Goal: Task Accomplishment & Management: Use online tool/utility

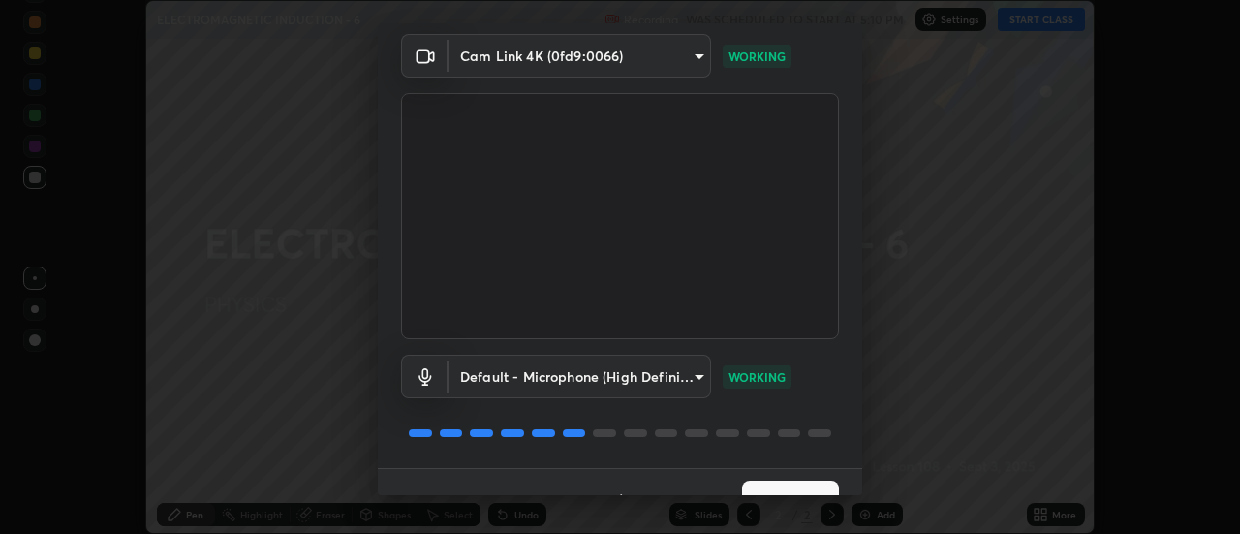
scroll to position [102, 0]
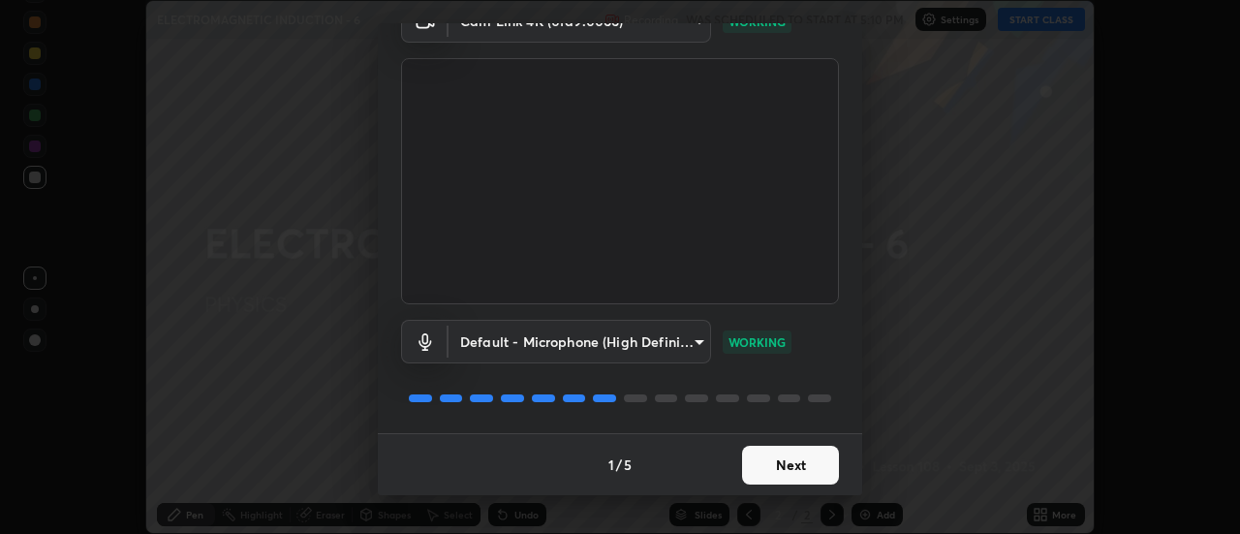
click at [779, 473] on button "Next" at bounding box center [790, 465] width 97 height 39
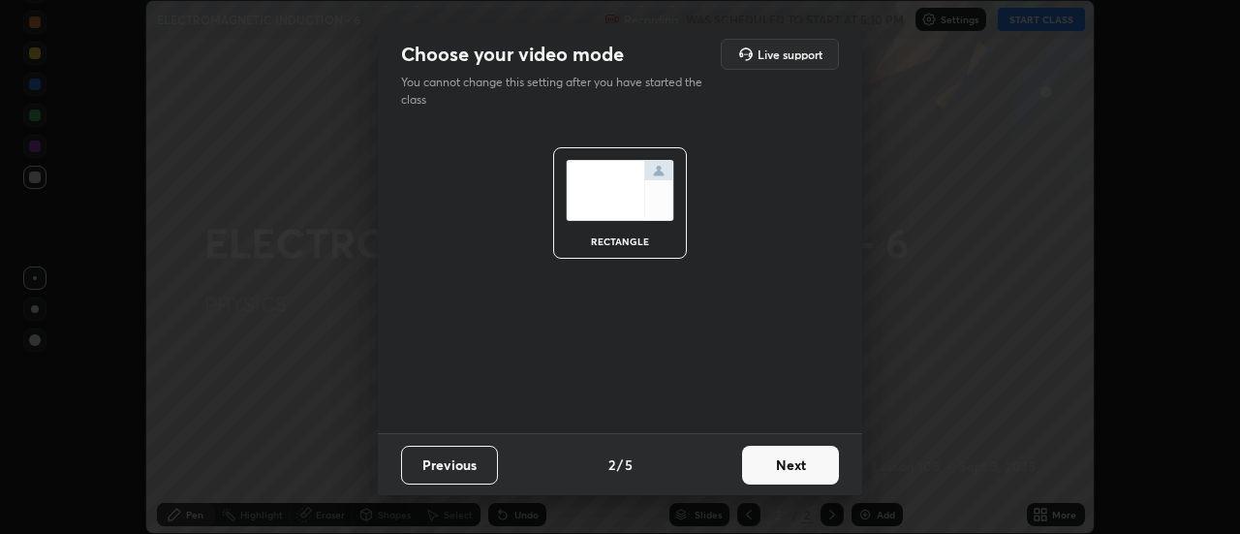
scroll to position [0, 0]
click at [789, 467] on button "Next" at bounding box center [790, 465] width 97 height 39
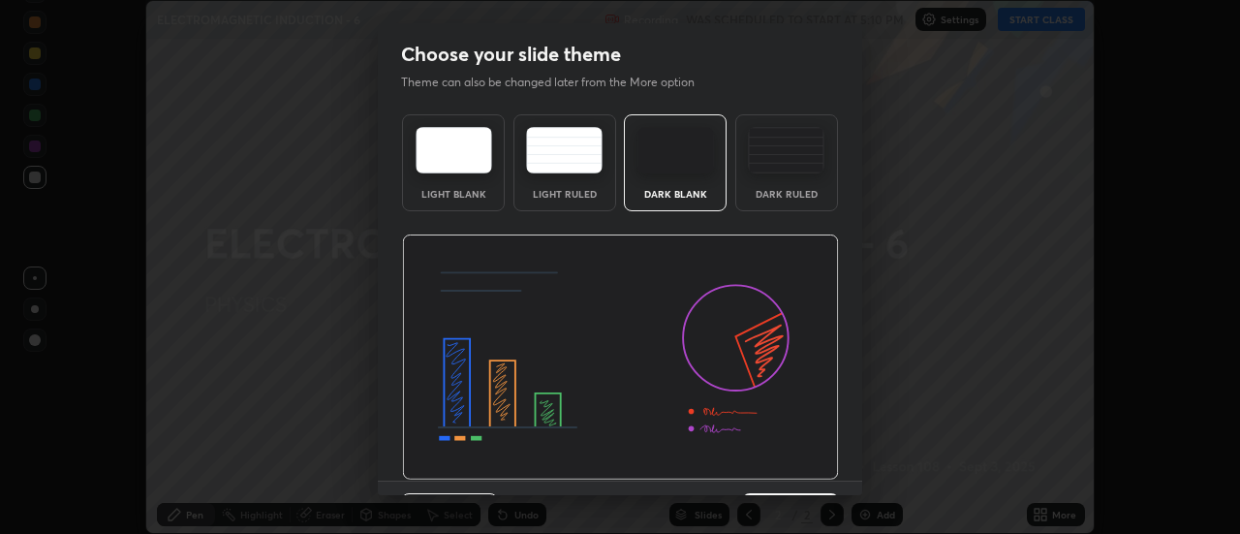
scroll to position [47, 0]
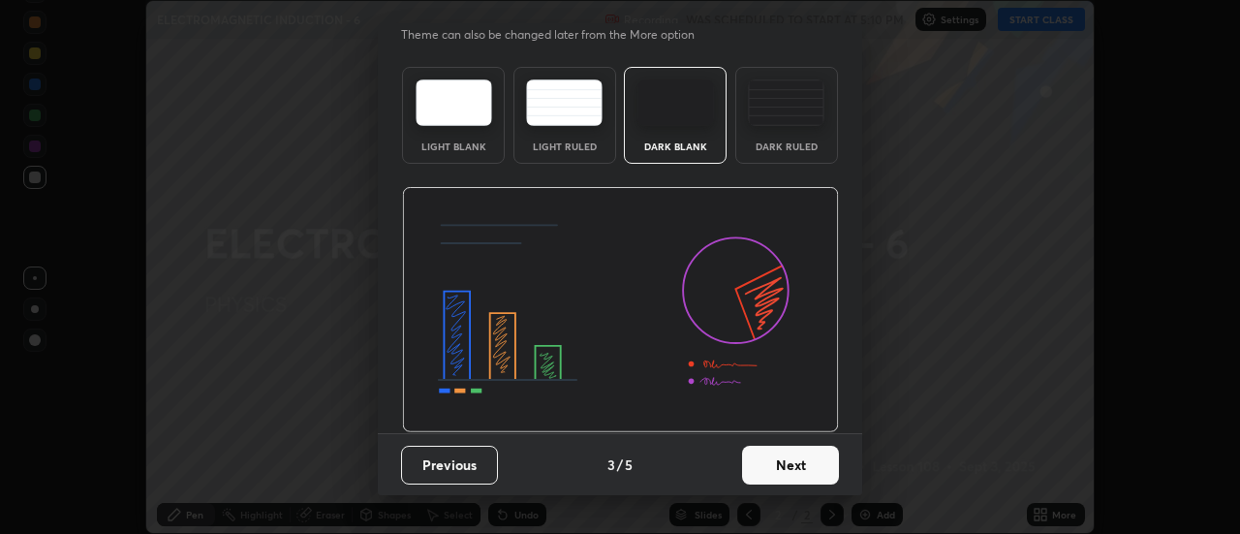
click at [796, 467] on button "Next" at bounding box center [790, 465] width 97 height 39
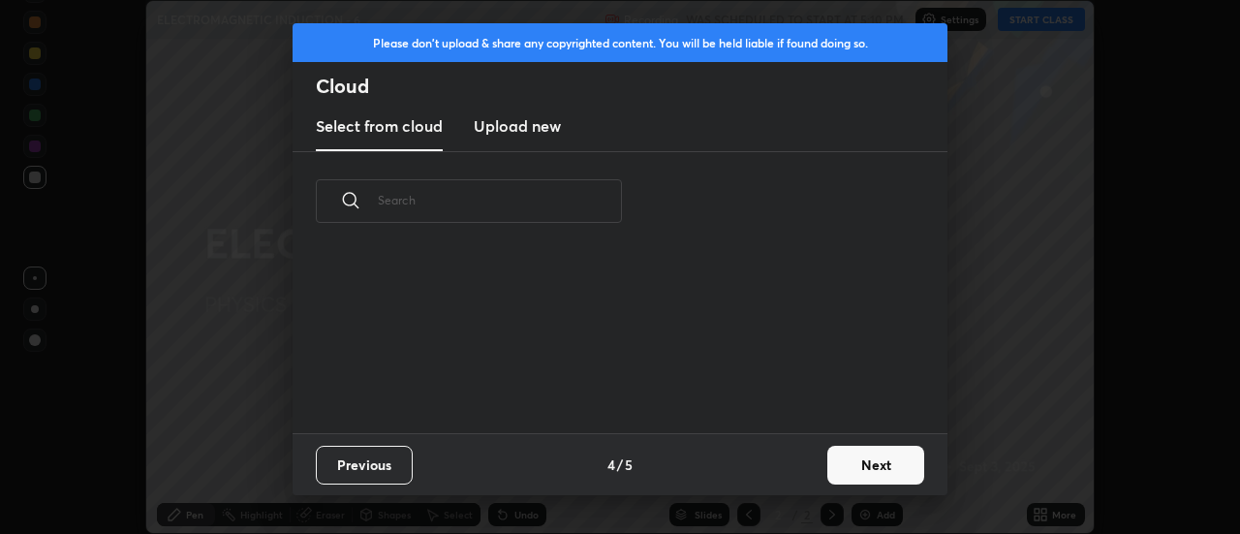
scroll to position [0, 0]
click at [834, 470] on button "Next" at bounding box center [875, 465] width 97 height 39
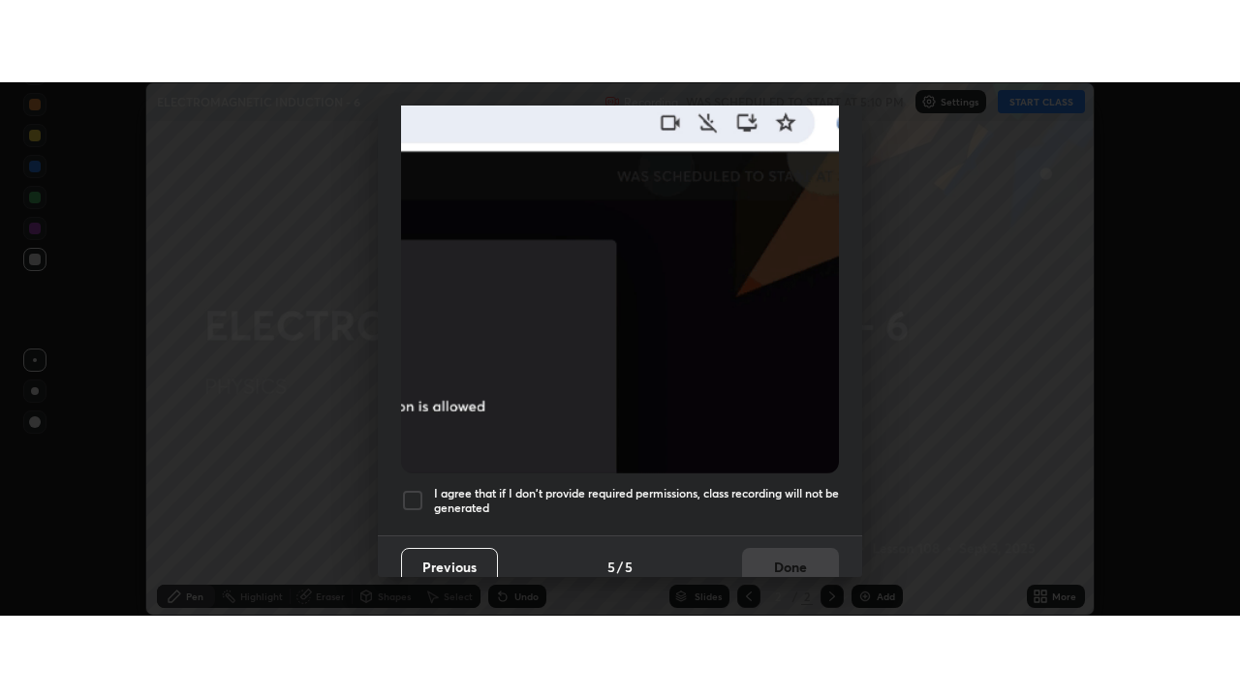
scroll to position [497, 0]
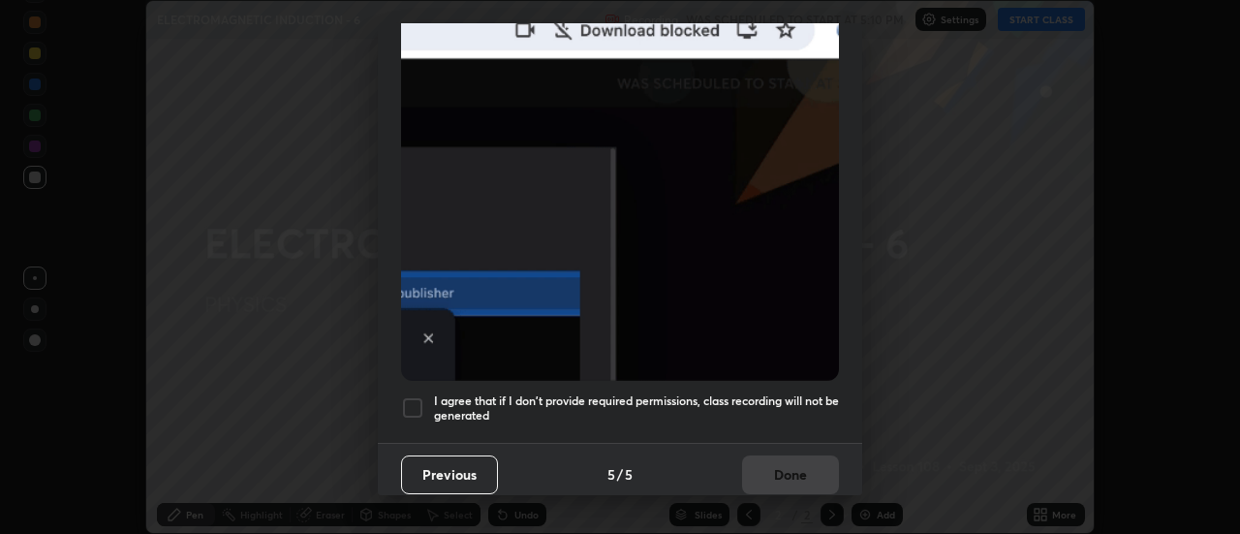
click at [413, 397] on div at bounding box center [412, 407] width 23 height 23
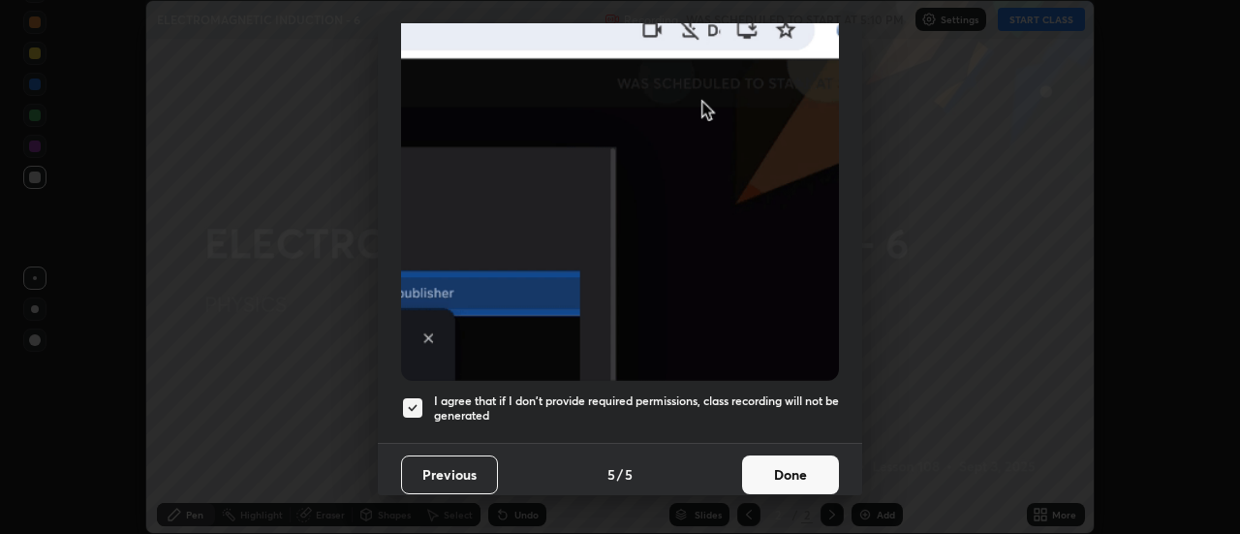
click at [765, 472] on button "Done" at bounding box center [790, 474] width 97 height 39
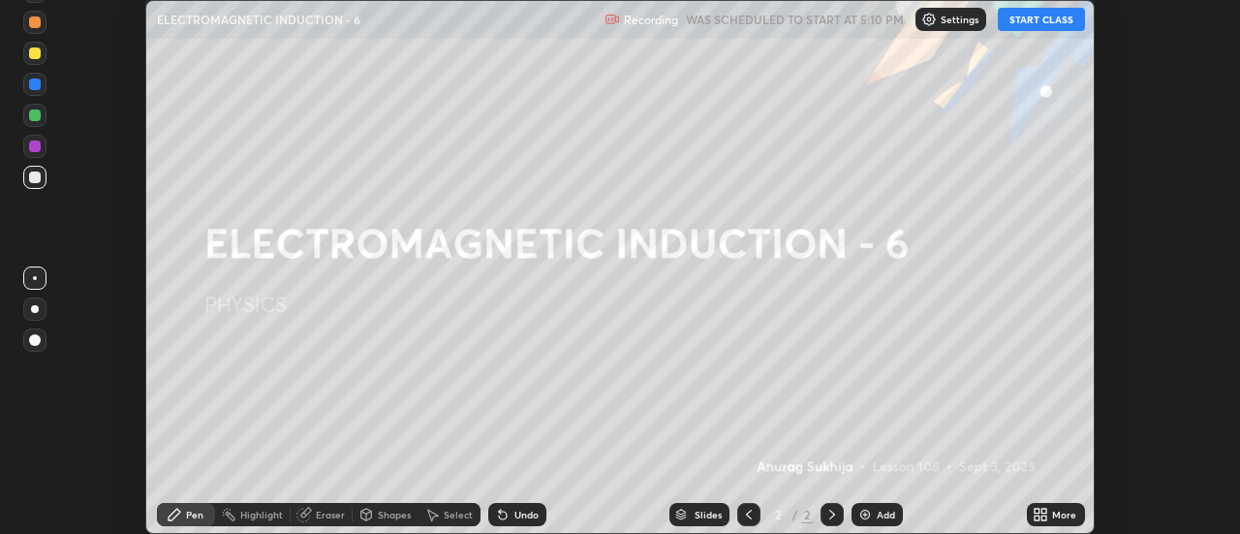
click at [1043, 23] on button "START CLASS" at bounding box center [1041, 19] width 87 height 23
click at [1058, 512] on div "More" at bounding box center [1064, 515] width 24 height 10
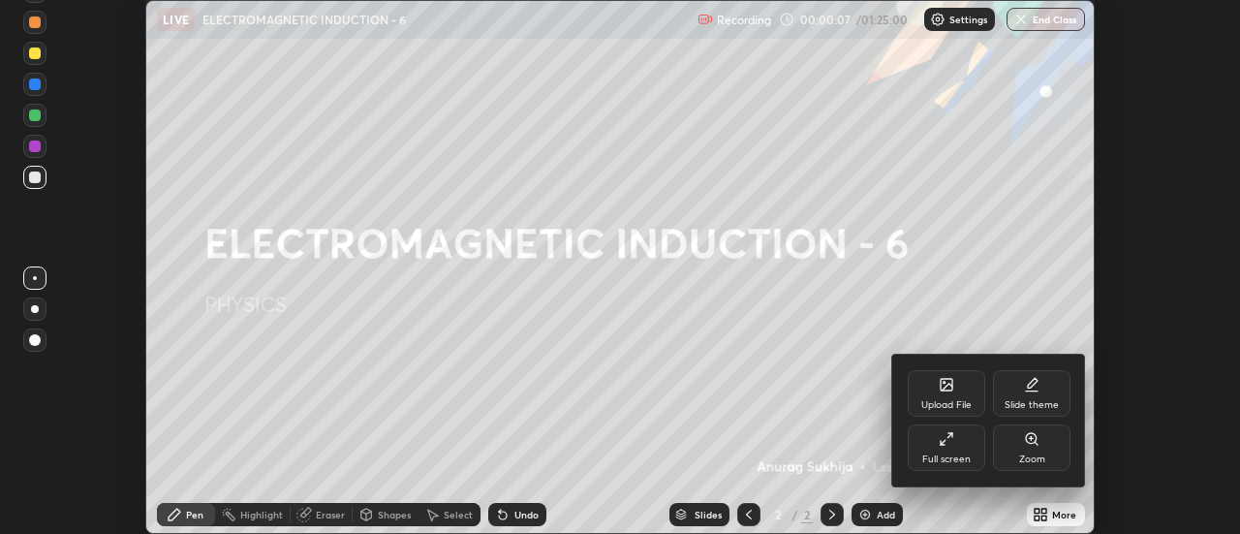
click at [948, 459] on div "Full screen" at bounding box center [946, 459] width 48 height 10
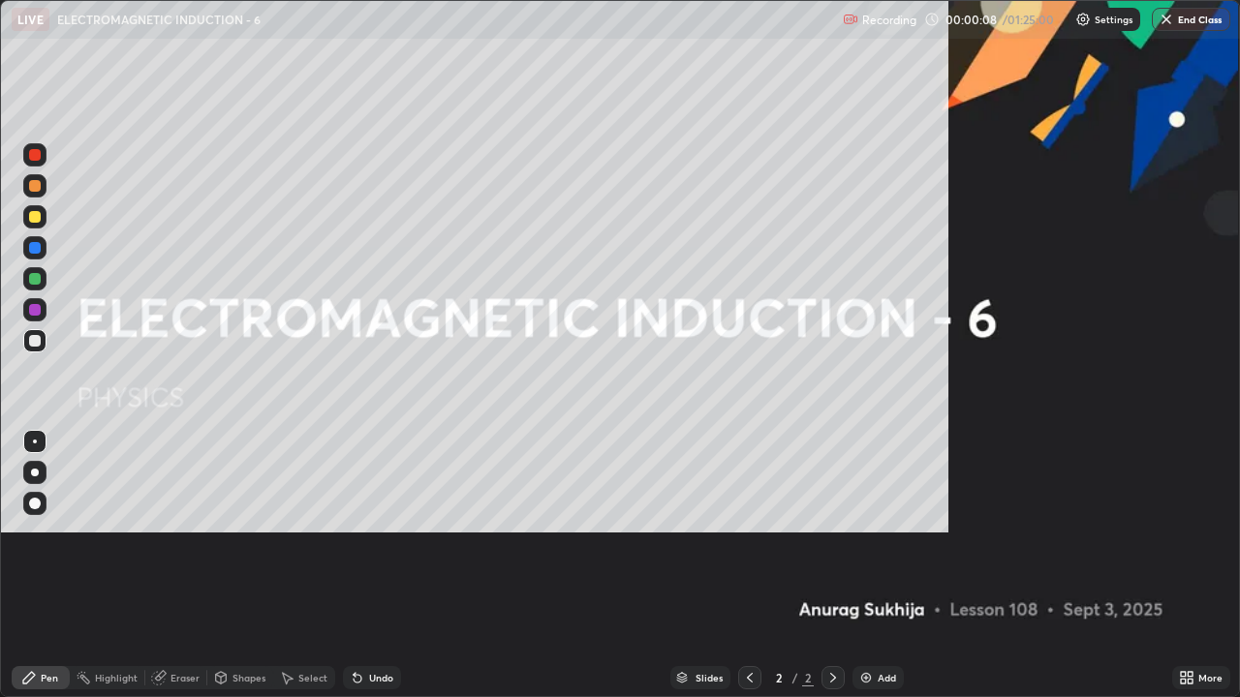
scroll to position [697, 1240]
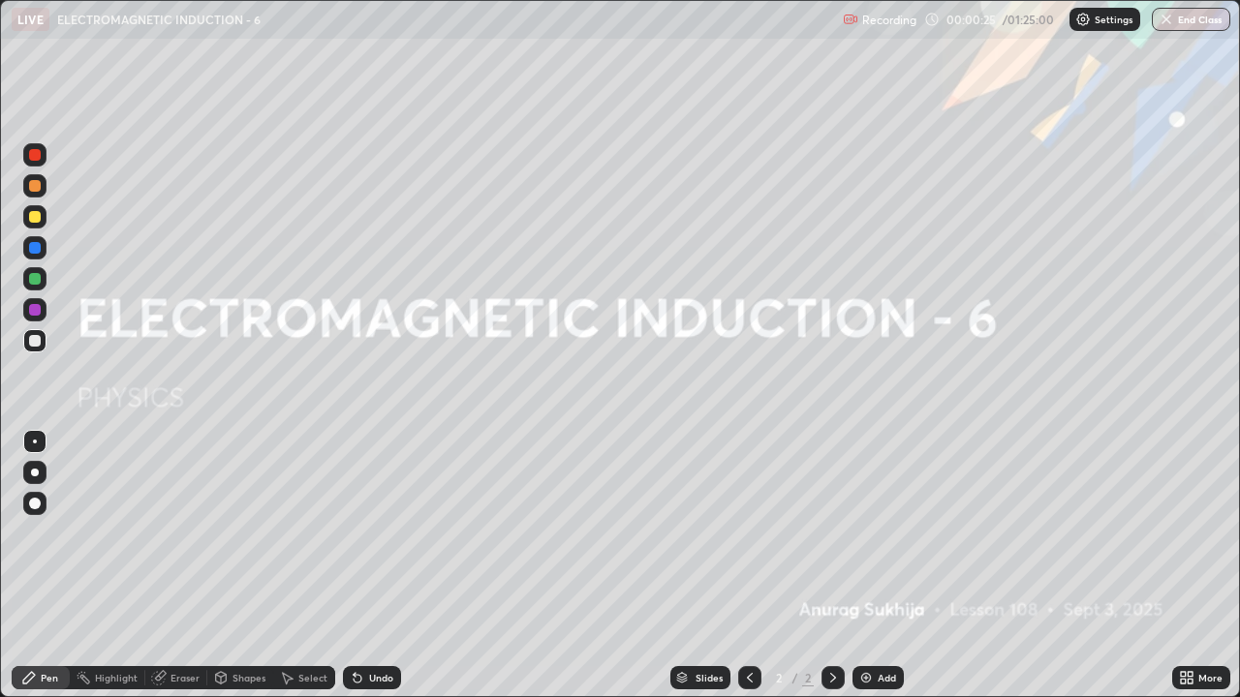
click at [884, 533] on div "Add" at bounding box center [887, 678] width 18 height 10
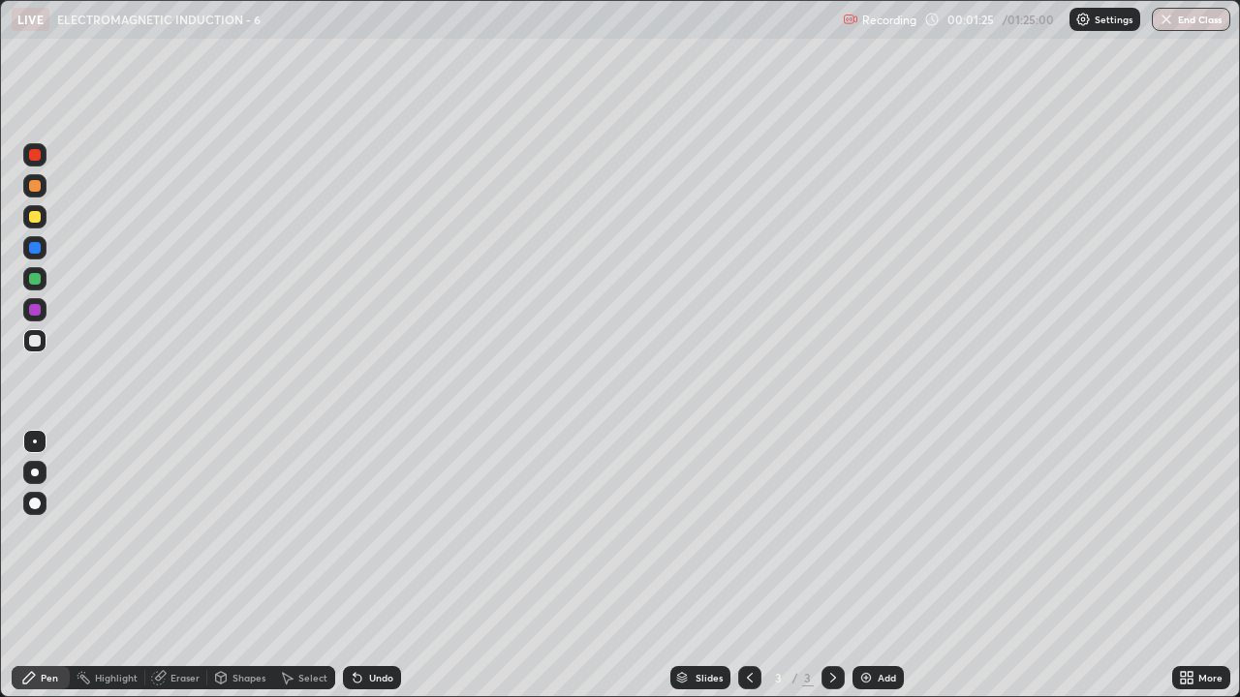
click at [370, 533] on div "Undo" at bounding box center [381, 678] width 24 height 10
click at [30, 344] on div at bounding box center [35, 341] width 12 height 12
click at [369, 533] on div "Undo" at bounding box center [381, 678] width 24 height 10
click at [360, 533] on div "Undo" at bounding box center [372, 677] width 58 height 23
click at [369, 533] on div "Undo" at bounding box center [381, 678] width 24 height 10
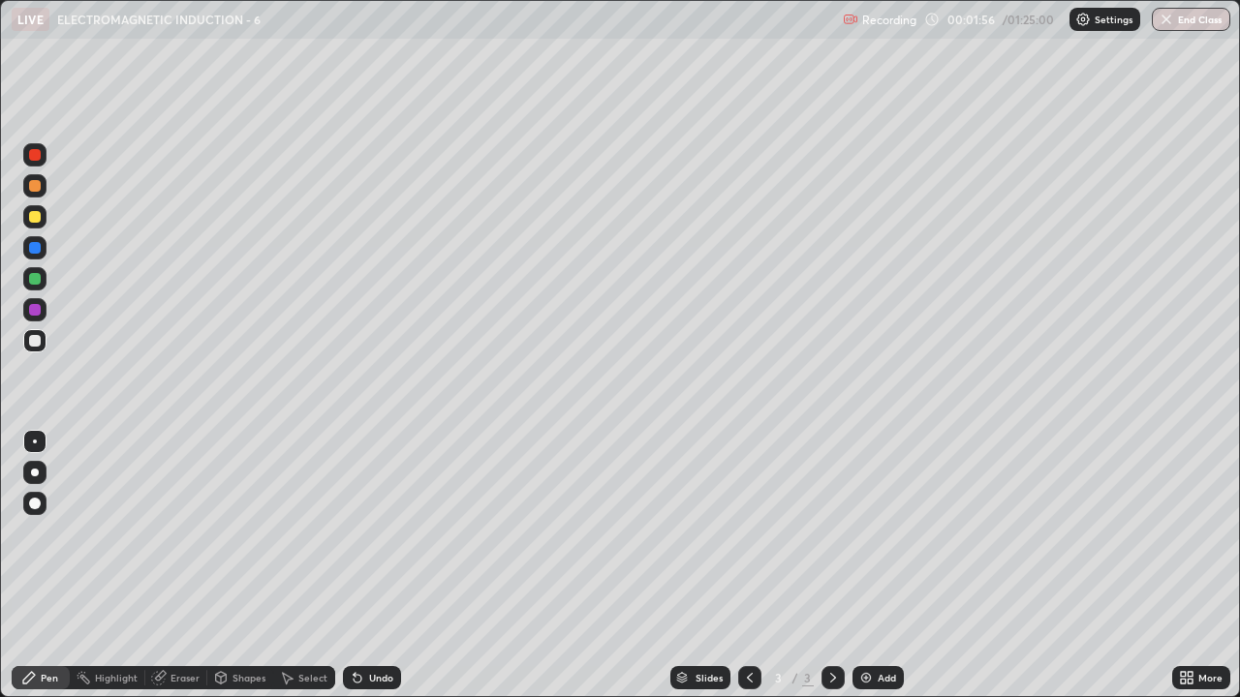
click at [369, 533] on div "Undo" at bounding box center [381, 678] width 24 height 10
click at [26, 346] on div at bounding box center [34, 340] width 23 height 23
click at [36, 279] on div at bounding box center [35, 279] width 12 height 12
click at [36, 222] on div at bounding box center [35, 217] width 12 height 12
click at [44, 282] on div at bounding box center [34, 278] width 23 height 23
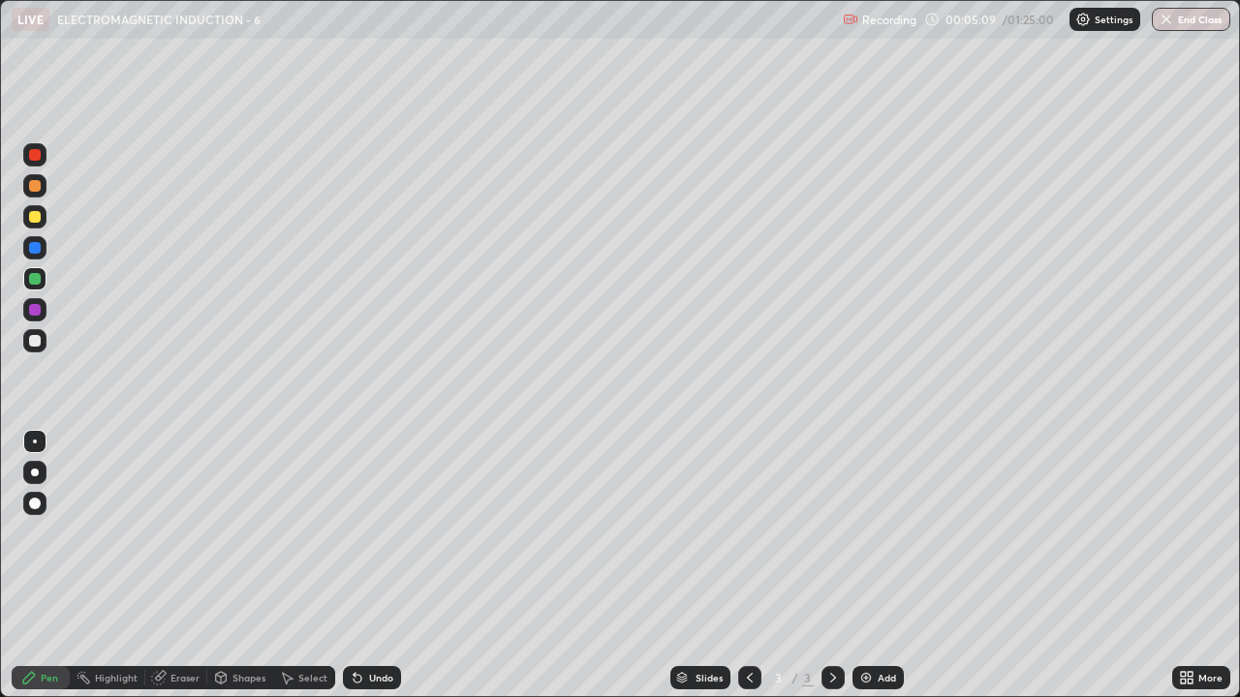
click at [36, 280] on div at bounding box center [35, 279] width 12 height 12
click at [29, 214] on div at bounding box center [35, 217] width 12 height 12
click at [321, 533] on div "Select" at bounding box center [312, 678] width 29 height 10
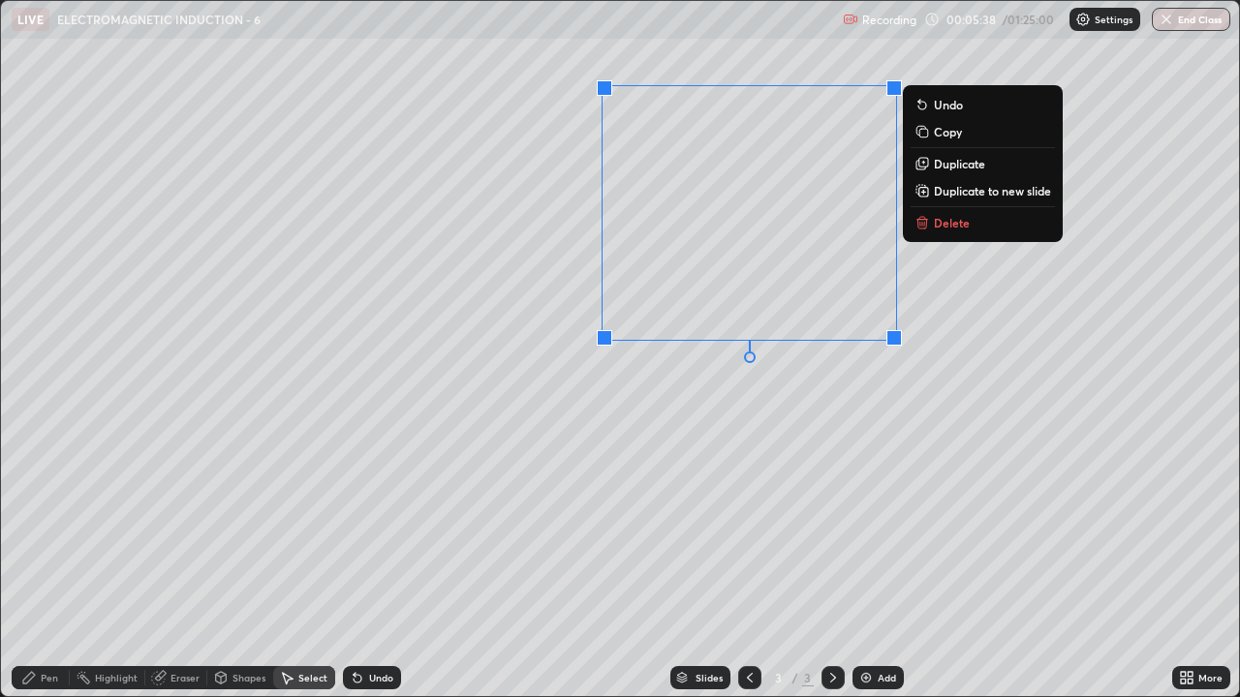
click at [944, 228] on p "Delete" at bounding box center [952, 222] width 36 height 15
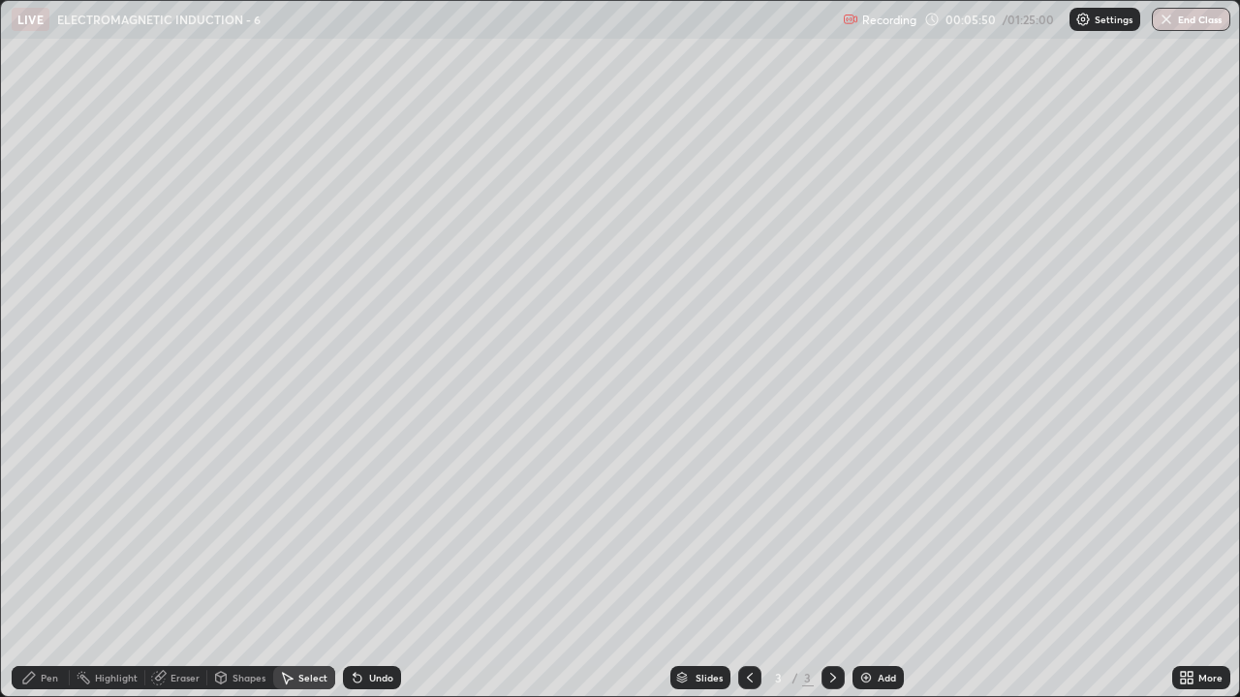
click at [53, 533] on div "Pen" at bounding box center [49, 678] width 17 height 10
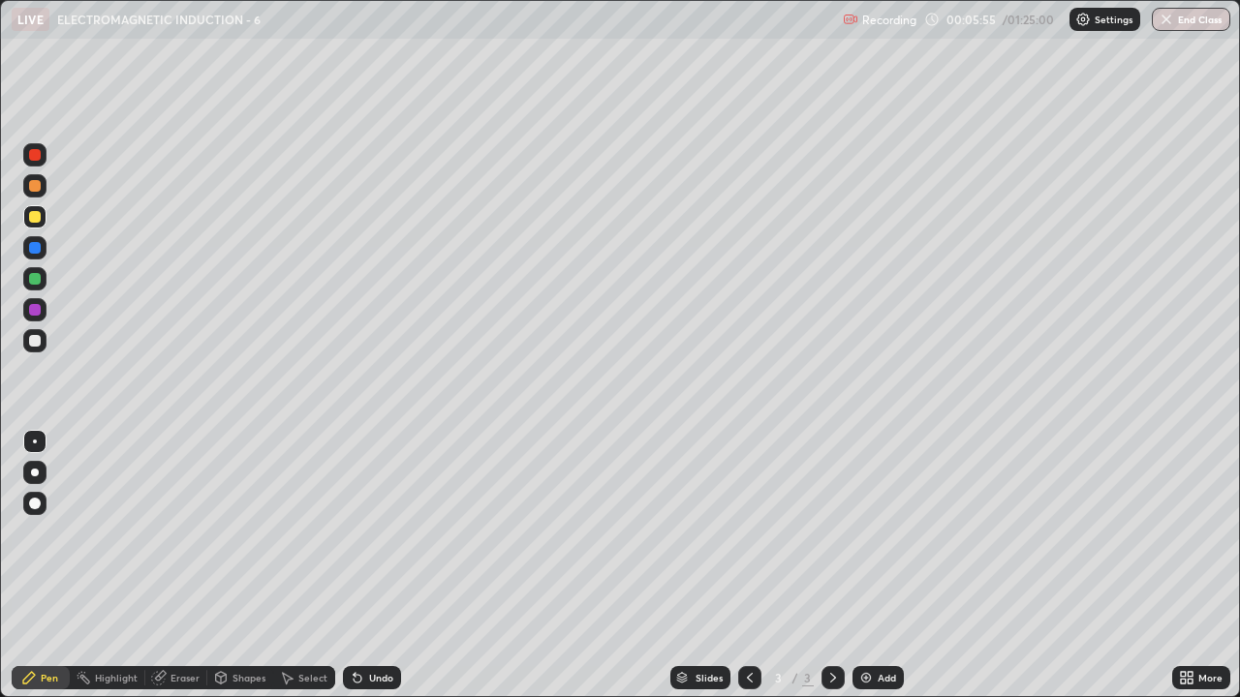
click at [39, 341] on div at bounding box center [35, 341] width 12 height 12
click at [382, 533] on div "Undo" at bounding box center [381, 678] width 24 height 10
click at [369, 533] on div "Undo" at bounding box center [381, 678] width 24 height 10
click at [376, 533] on div "Undo" at bounding box center [381, 678] width 24 height 10
click at [372, 533] on div "Undo" at bounding box center [381, 678] width 24 height 10
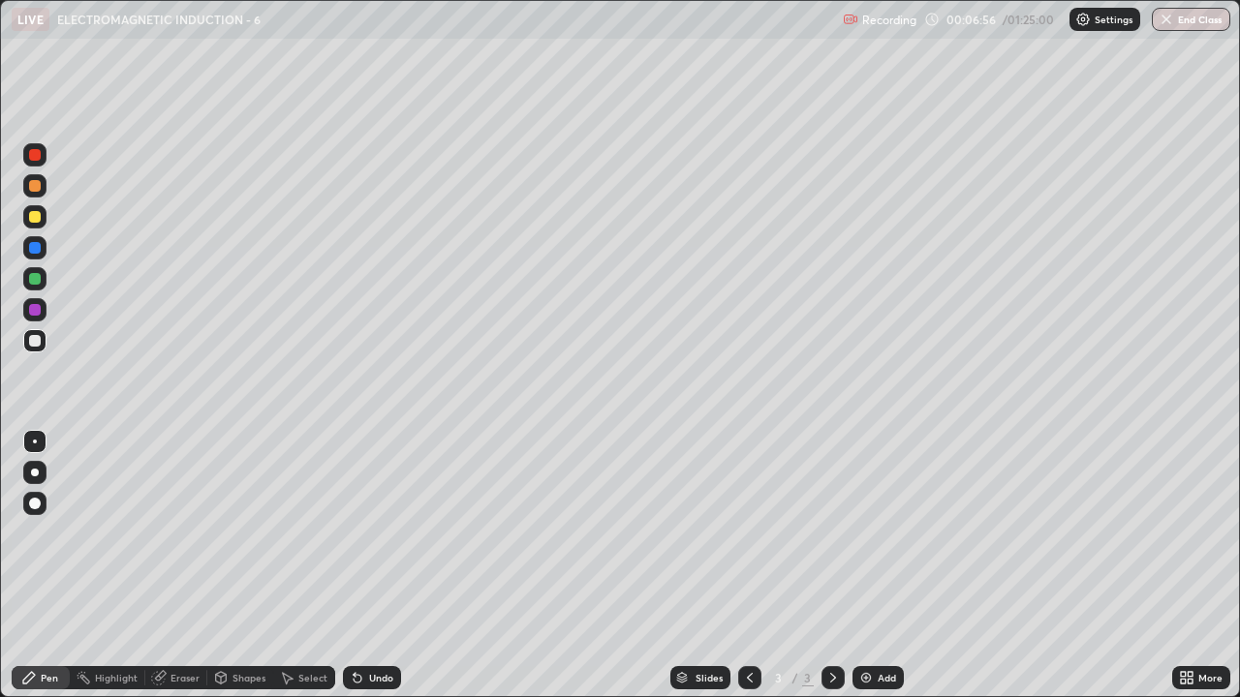
click at [373, 533] on div "Undo" at bounding box center [381, 678] width 24 height 10
click at [43, 219] on div at bounding box center [34, 216] width 23 height 23
click at [298, 533] on div "Select" at bounding box center [312, 678] width 29 height 10
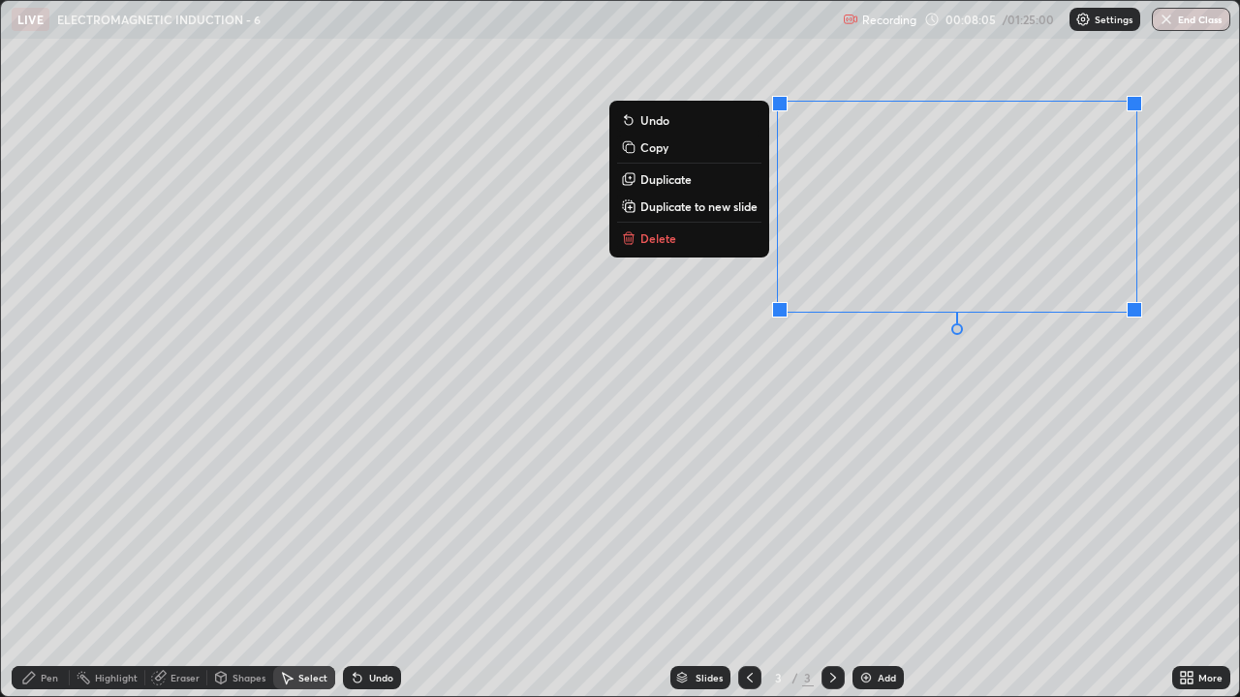
click at [724, 240] on button "Delete" at bounding box center [689, 238] width 144 height 23
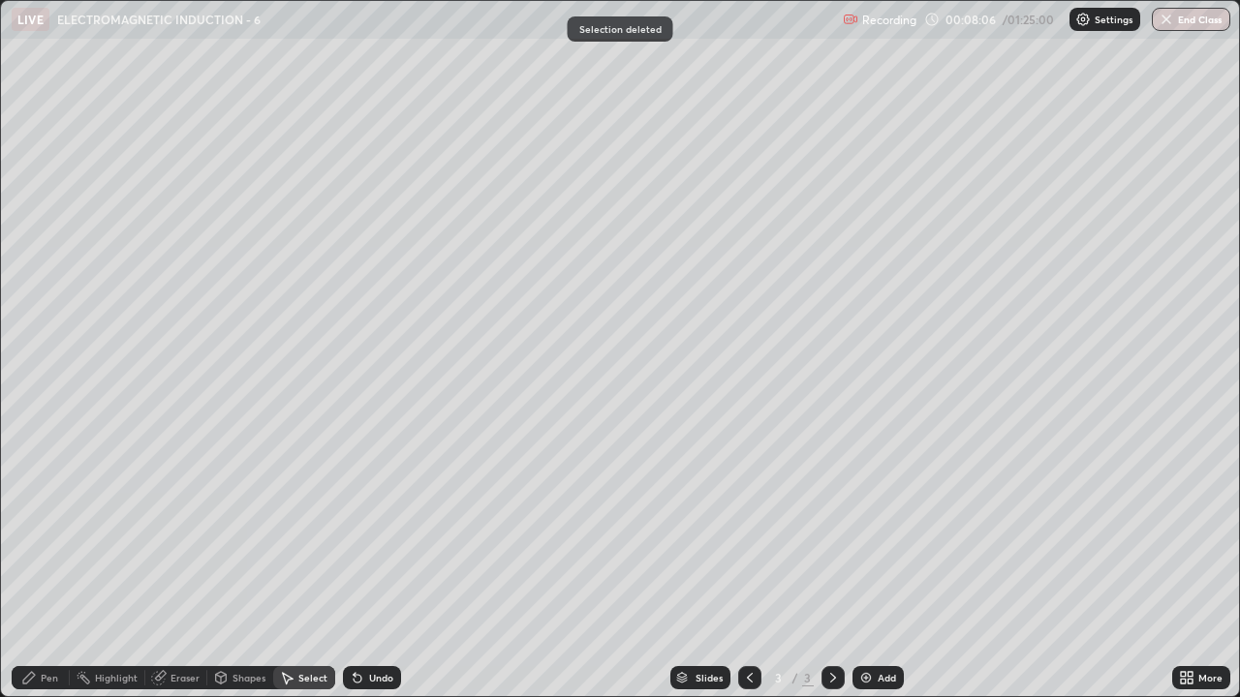
click at [46, 533] on div "Pen" at bounding box center [41, 677] width 58 height 23
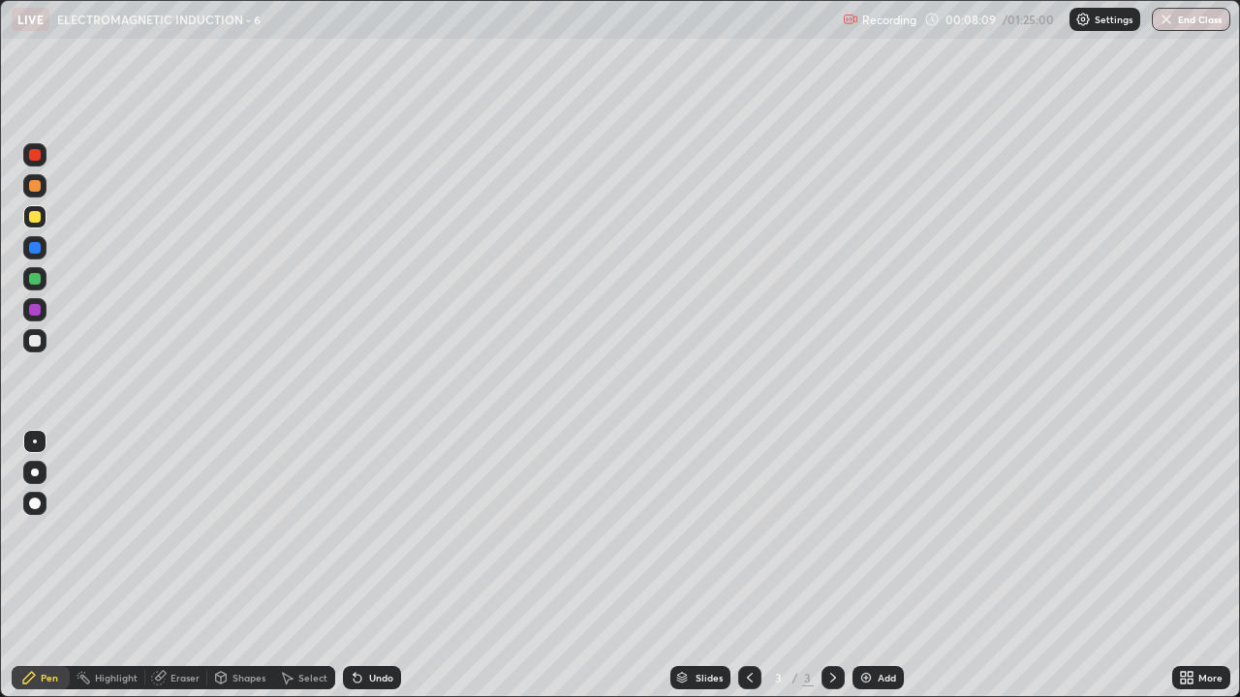
click at [361, 533] on icon at bounding box center [357, 677] width 15 height 15
click at [384, 533] on div "Undo" at bounding box center [381, 678] width 24 height 10
click at [387, 533] on div "Undo" at bounding box center [381, 678] width 24 height 10
click at [387, 533] on div "Undo" at bounding box center [372, 677] width 58 height 23
click at [35, 342] on div at bounding box center [35, 341] width 12 height 12
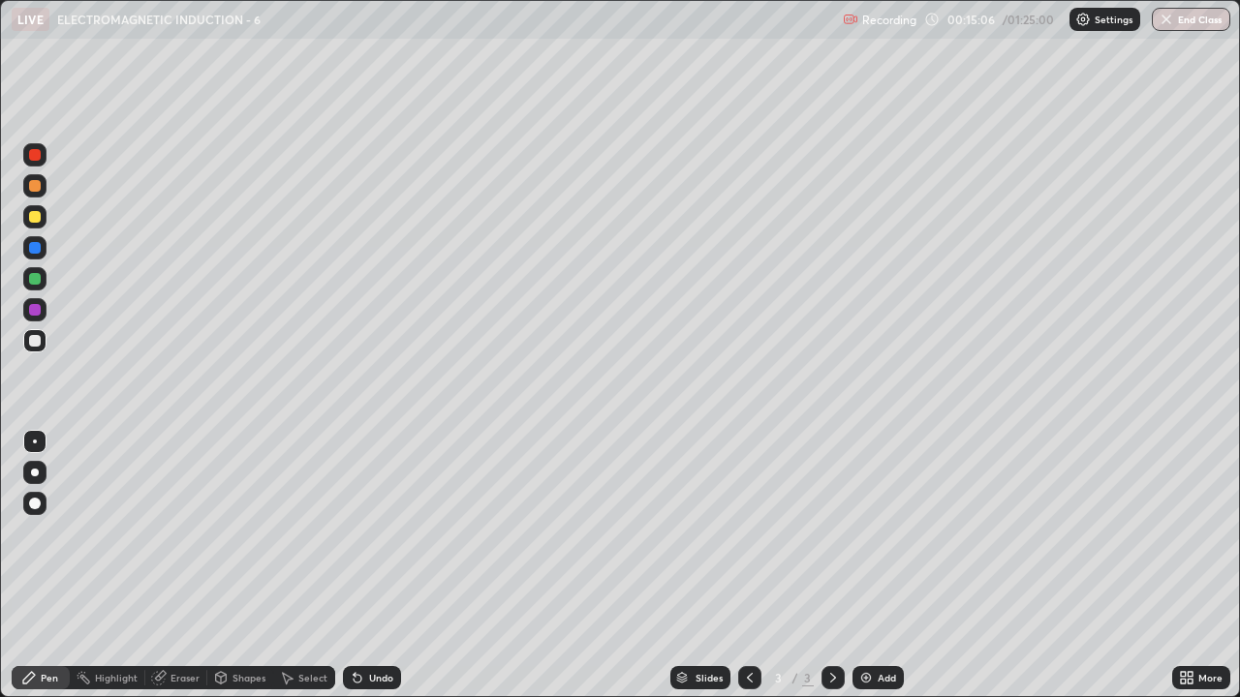
click at [871, 533] on img at bounding box center [865, 677] width 15 height 15
click at [28, 350] on div at bounding box center [34, 340] width 23 height 23
click at [31, 214] on div at bounding box center [35, 217] width 12 height 12
click at [354, 533] on icon at bounding box center [355, 674] width 2 height 2
click at [364, 533] on div "Undo" at bounding box center [372, 677] width 58 height 23
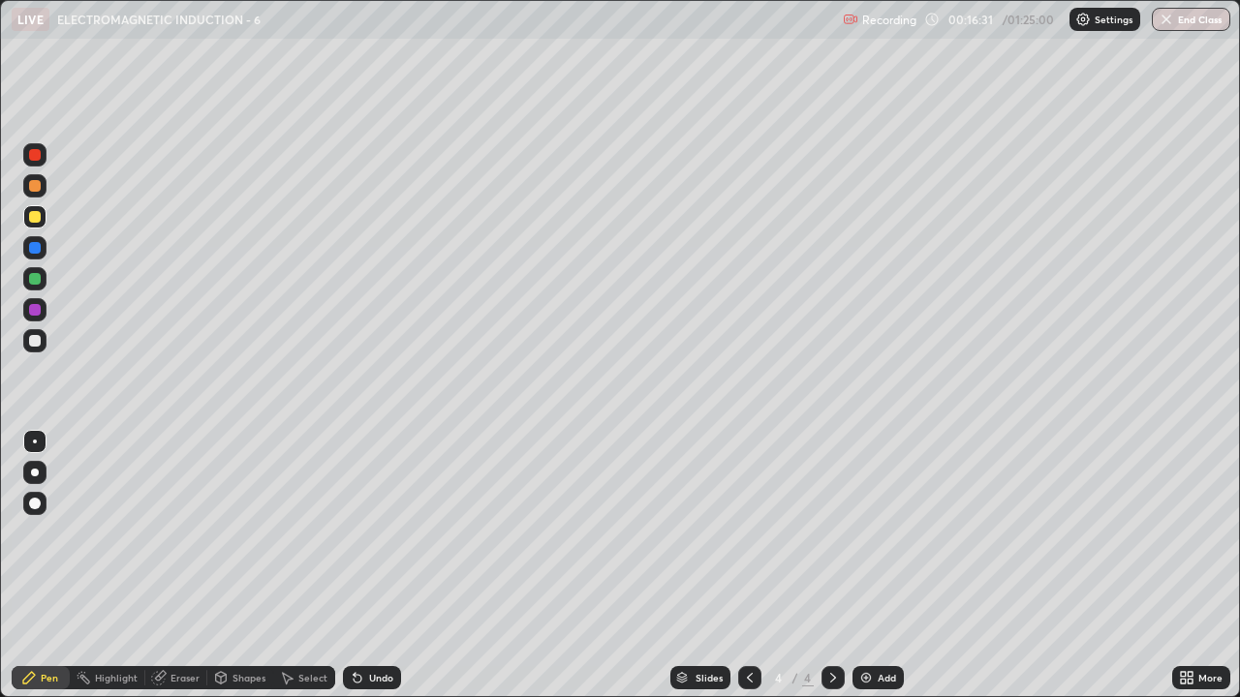
click at [364, 533] on div "Undo" at bounding box center [372, 677] width 58 height 23
click at [369, 533] on div "Undo" at bounding box center [381, 678] width 24 height 10
click at [369, 533] on div "Undo" at bounding box center [372, 677] width 58 height 23
click at [364, 533] on div "Undo" at bounding box center [372, 677] width 58 height 23
click at [369, 533] on div "Undo" at bounding box center [381, 678] width 24 height 10
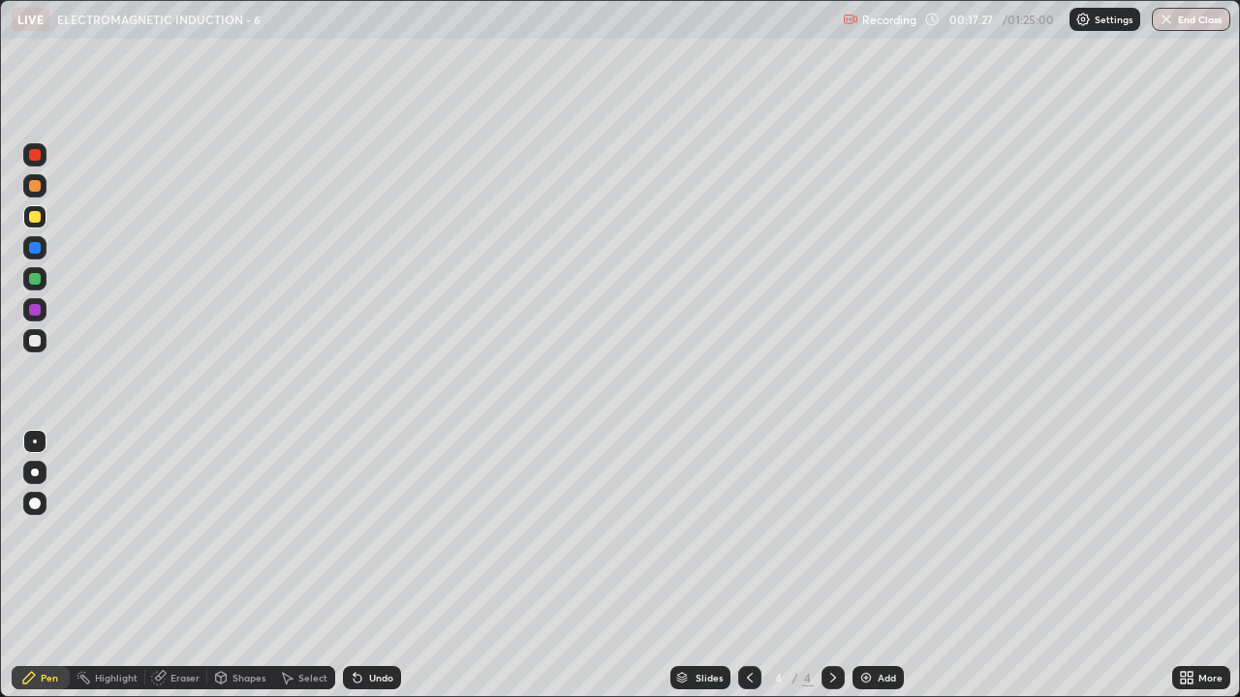
click at [294, 533] on div "Select" at bounding box center [304, 677] width 62 height 23
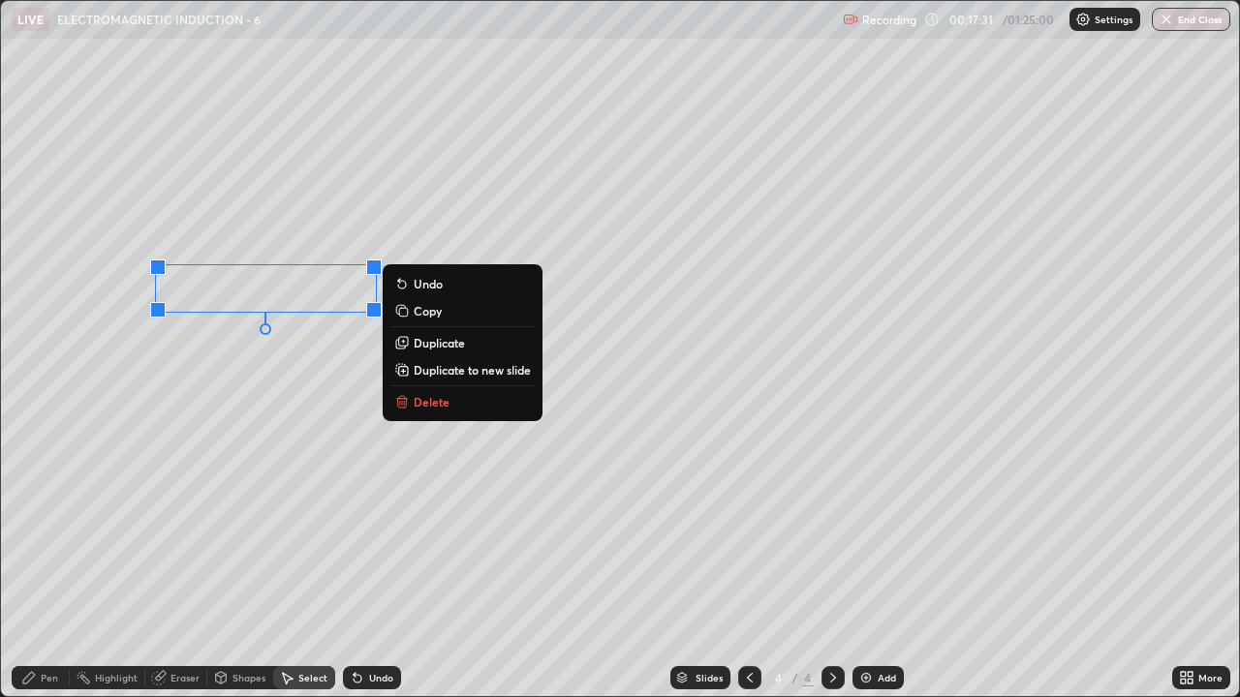
click at [121, 498] on div "0 ° Undo Copy Duplicate Duplicate to new slide Delete" at bounding box center [620, 349] width 1238 height 696
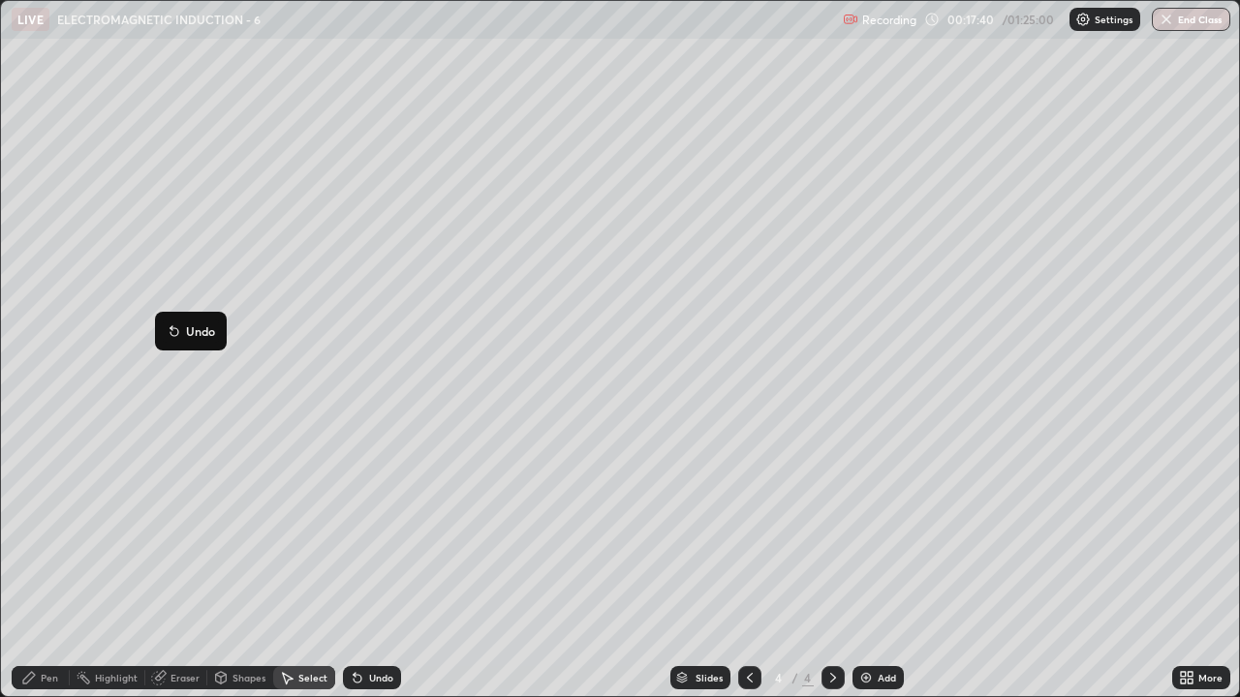
click at [164, 320] on button "Undo" at bounding box center [191, 331] width 56 height 23
click at [361, 533] on icon at bounding box center [357, 677] width 15 height 15
click at [365, 533] on div "Undo" at bounding box center [372, 677] width 58 height 23
click at [46, 533] on div "Pen" at bounding box center [49, 678] width 17 height 10
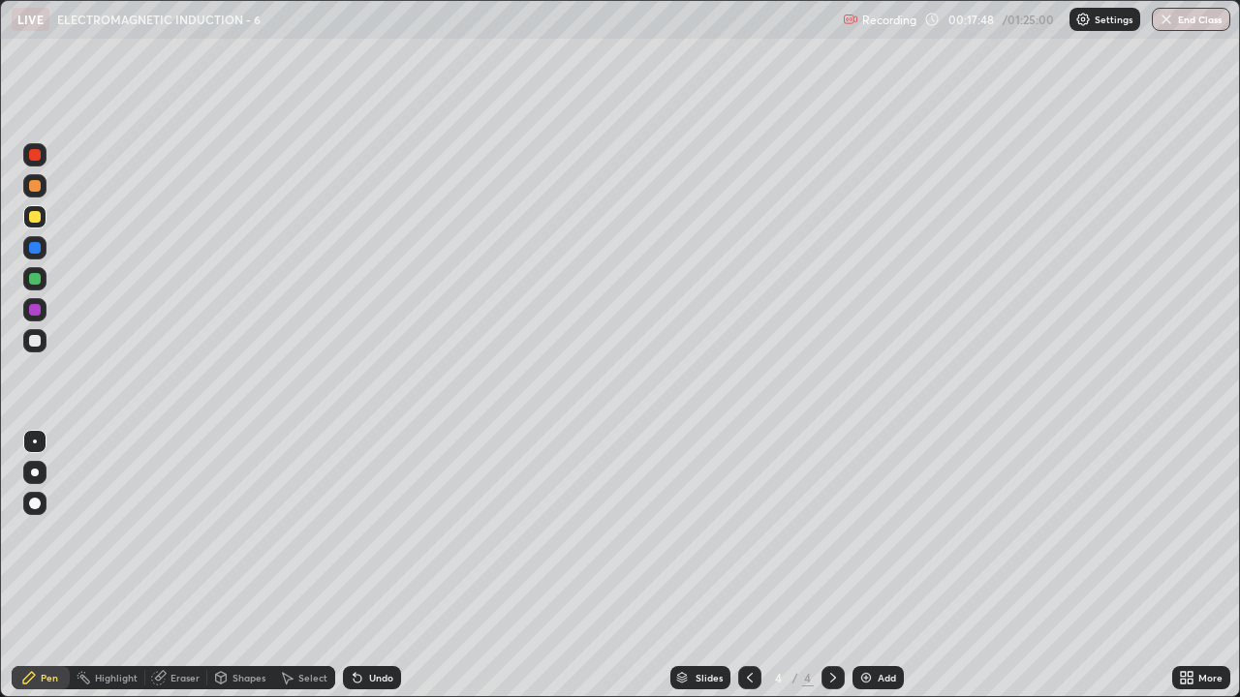
click at [295, 533] on div "Select" at bounding box center [304, 677] width 62 height 23
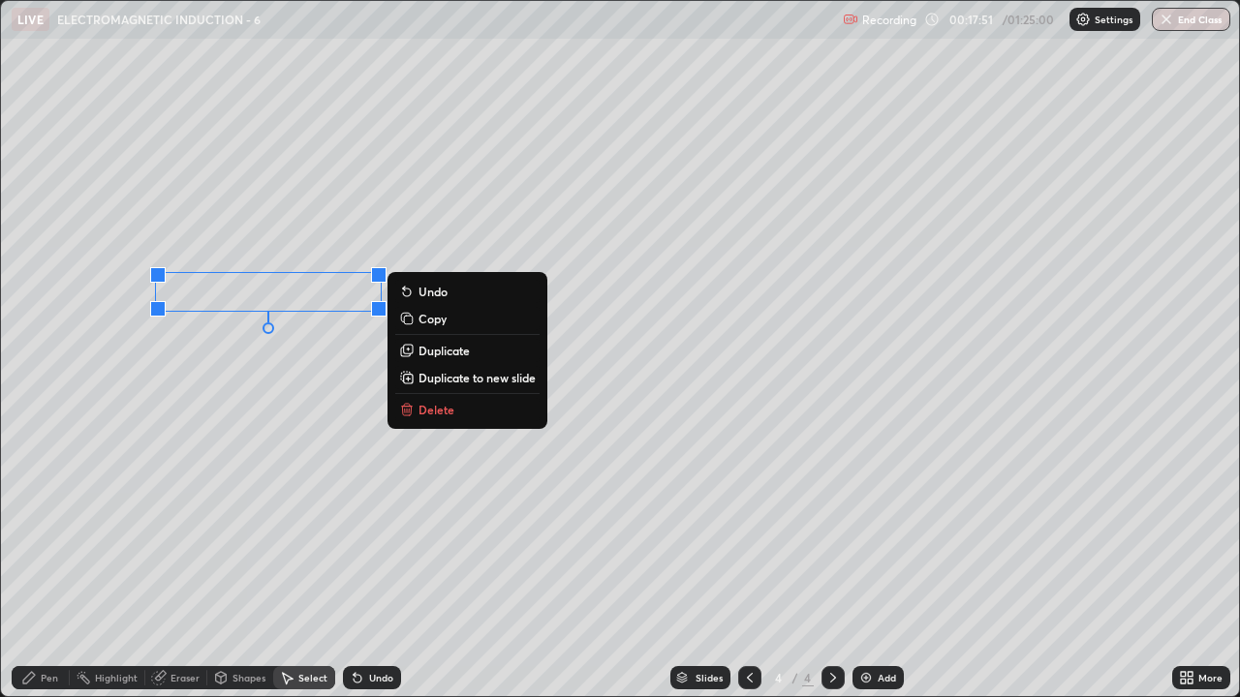
click at [70, 483] on div "0 ° Undo Copy Duplicate Duplicate to new slide Delete" at bounding box center [620, 349] width 1238 height 696
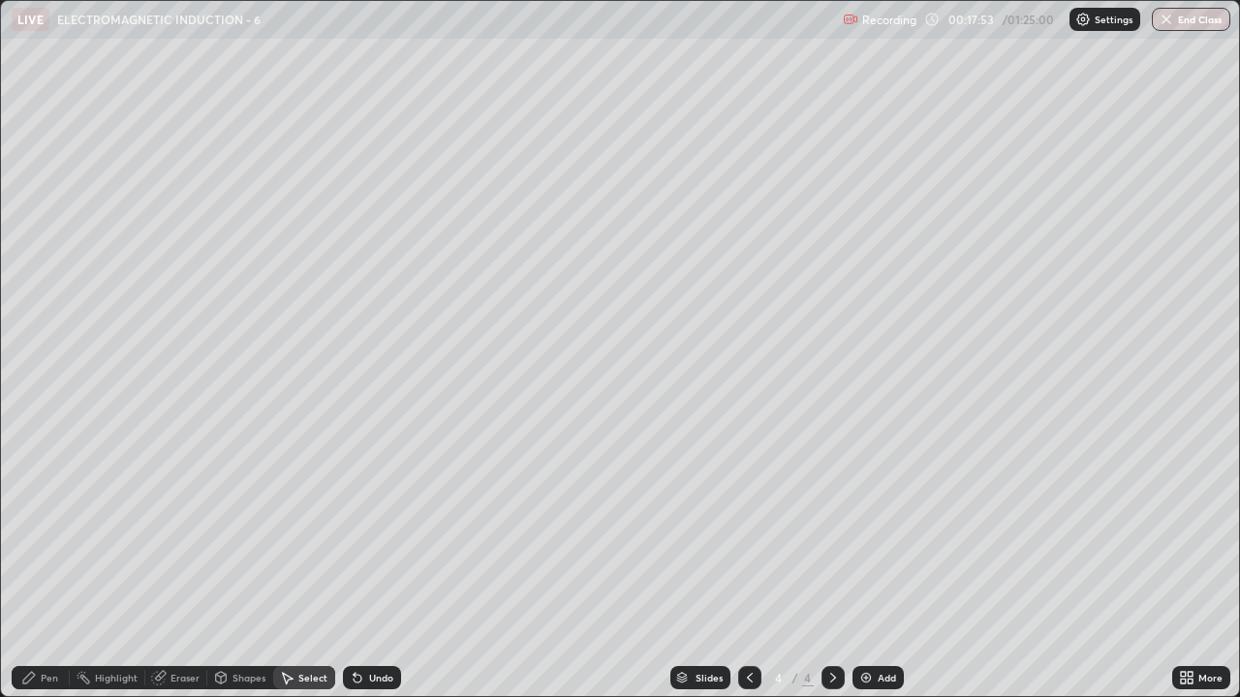
click at [51, 533] on div "Pen" at bounding box center [49, 678] width 17 height 10
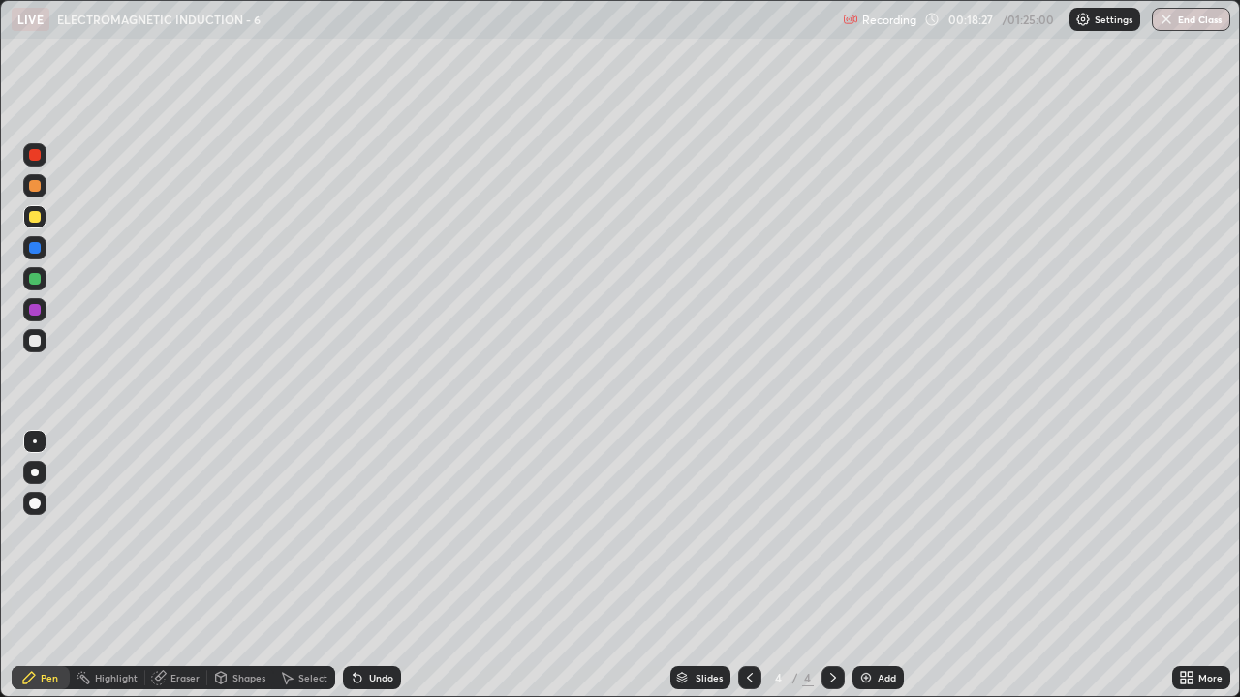
click at [383, 533] on div "Undo" at bounding box center [381, 678] width 24 height 10
click at [380, 533] on div "Undo" at bounding box center [372, 677] width 58 height 23
click at [383, 533] on div "Undo" at bounding box center [381, 678] width 24 height 10
click at [873, 533] on div "Add" at bounding box center [877, 677] width 51 height 23
click at [36, 341] on div at bounding box center [35, 341] width 12 height 12
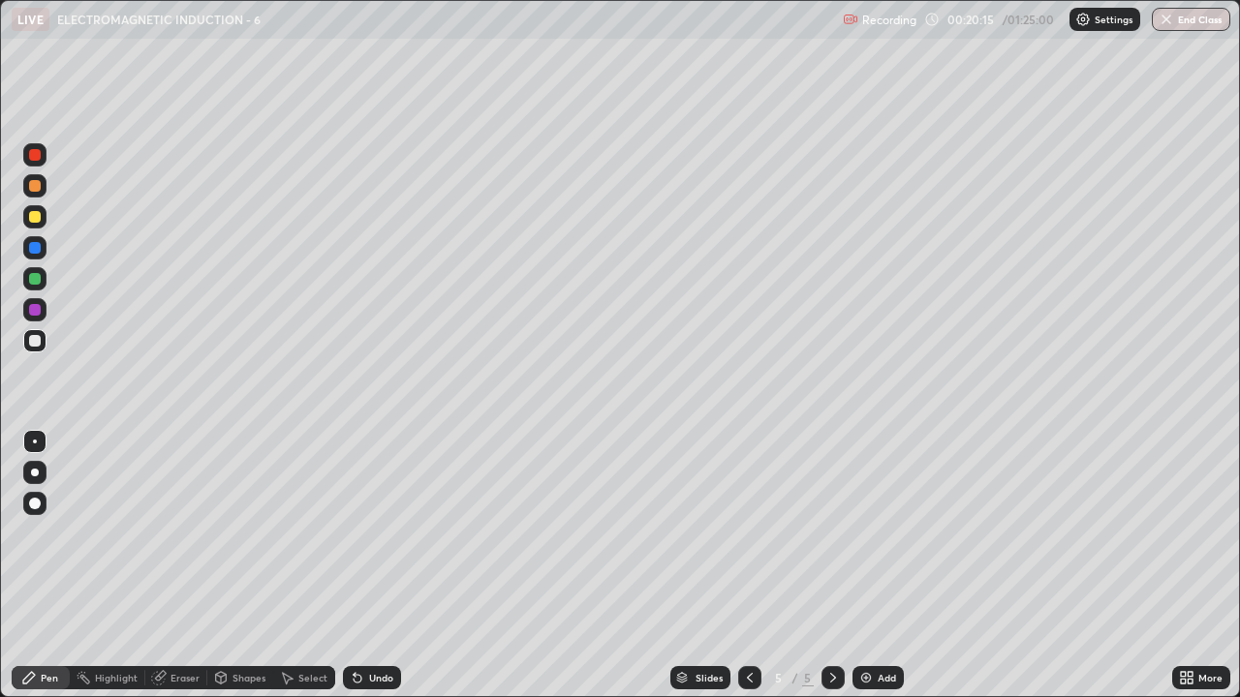
click at [36, 336] on div at bounding box center [35, 341] width 12 height 12
click at [751, 533] on icon at bounding box center [749, 677] width 15 height 15
click at [748, 533] on div at bounding box center [749, 677] width 23 height 23
click at [831, 533] on icon at bounding box center [832, 677] width 15 height 15
click at [825, 533] on icon at bounding box center [832, 677] width 15 height 15
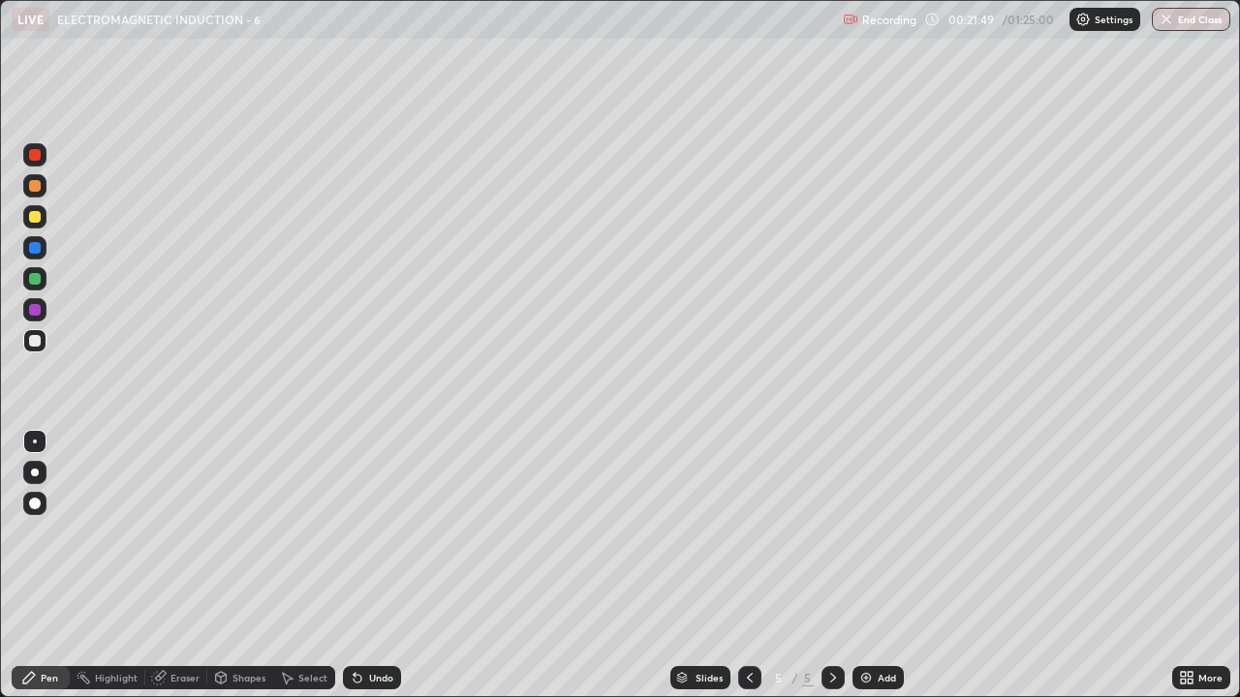
click at [31, 340] on div at bounding box center [35, 341] width 12 height 12
click at [36, 217] on div at bounding box center [35, 217] width 12 height 12
click at [29, 335] on div at bounding box center [34, 340] width 23 height 23
click at [358, 533] on icon at bounding box center [357, 677] width 15 height 15
click at [355, 533] on icon at bounding box center [358, 679] width 8 height 8
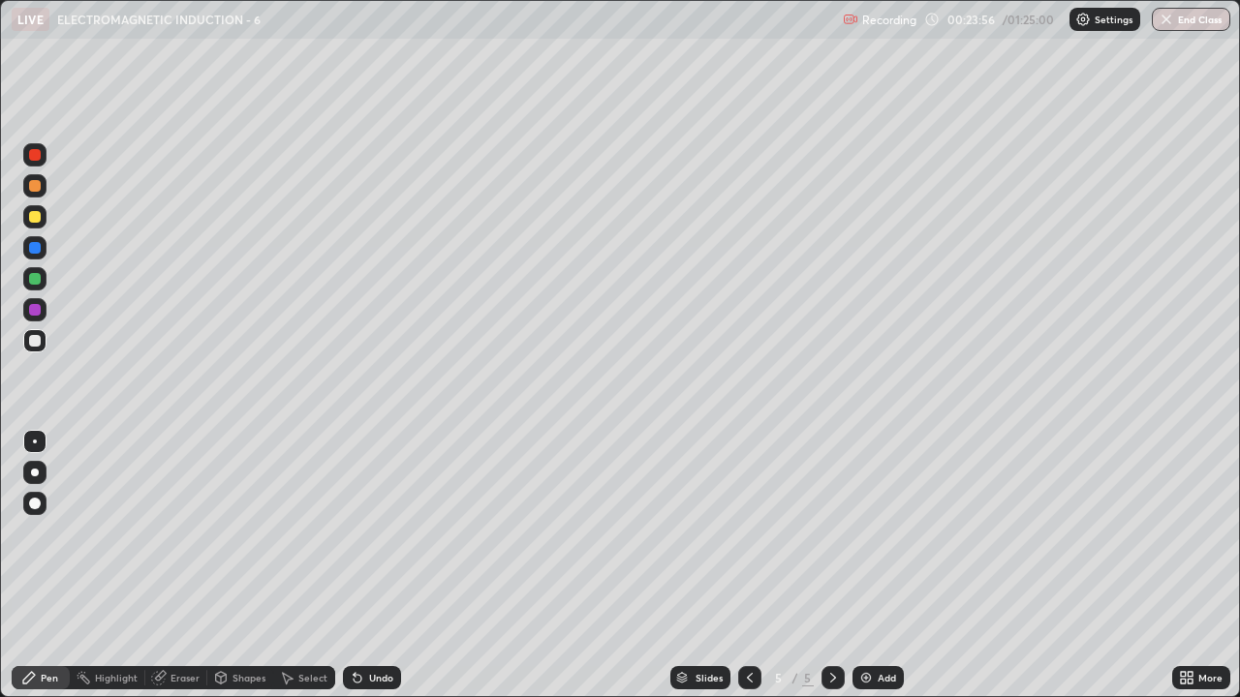
click at [355, 533] on icon at bounding box center [358, 679] width 8 height 8
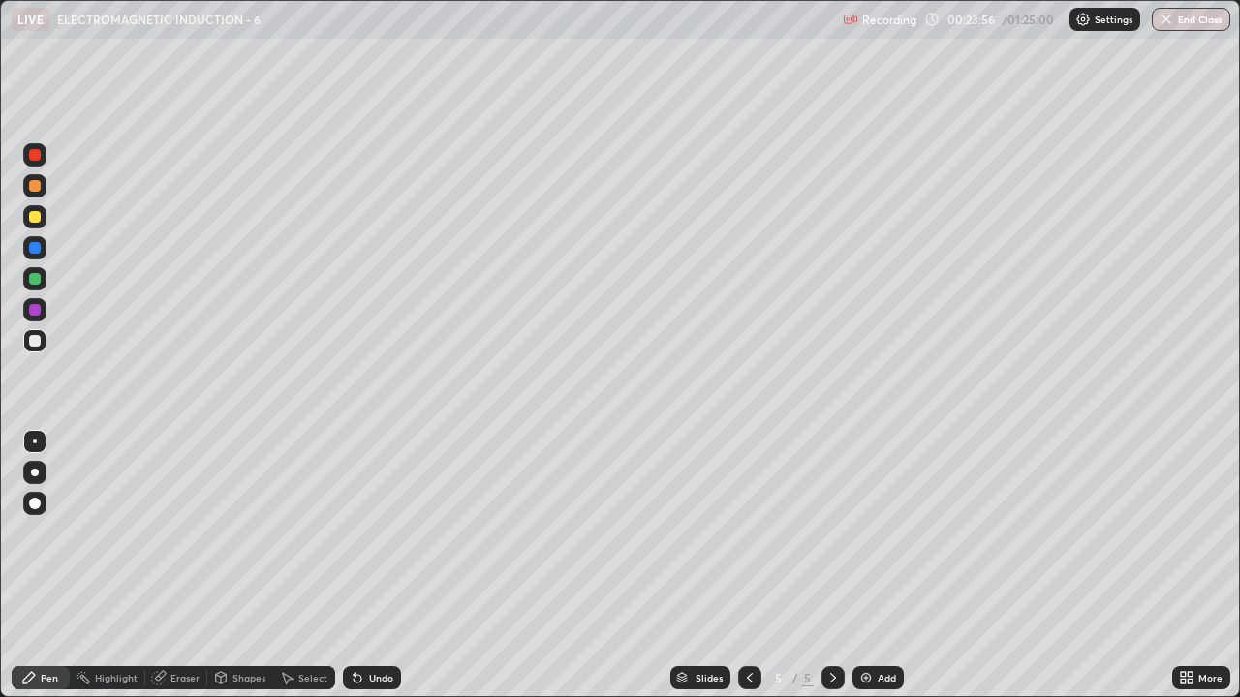
click at [353, 533] on div "Undo" at bounding box center [372, 677] width 58 height 23
click at [354, 533] on icon at bounding box center [358, 679] width 8 height 8
click at [355, 533] on icon at bounding box center [358, 679] width 8 height 8
click at [27, 221] on div at bounding box center [34, 216] width 23 height 23
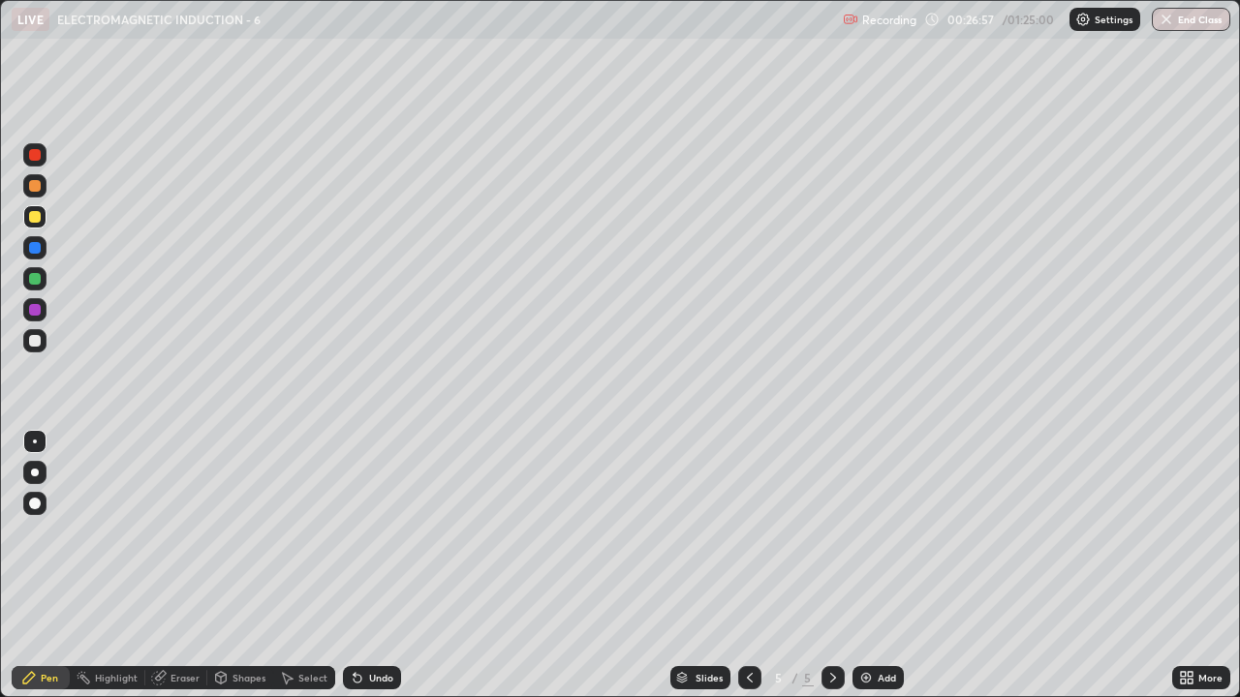
click at [37, 339] on div at bounding box center [35, 341] width 12 height 12
click at [32, 214] on div at bounding box center [35, 217] width 12 height 12
click at [369, 533] on div "Undo" at bounding box center [381, 678] width 24 height 10
click at [296, 533] on div "Select" at bounding box center [304, 677] width 62 height 23
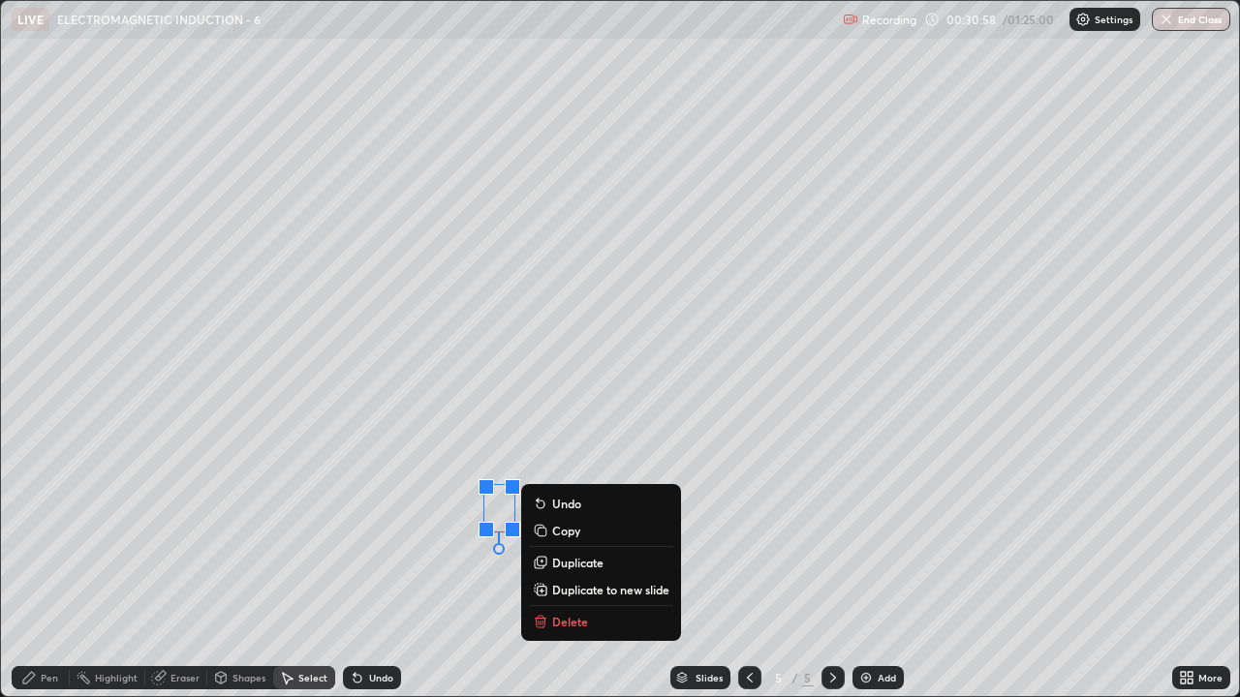
click at [596, 533] on button "Delete" at bounding box center [601, 621] width 144 height 23
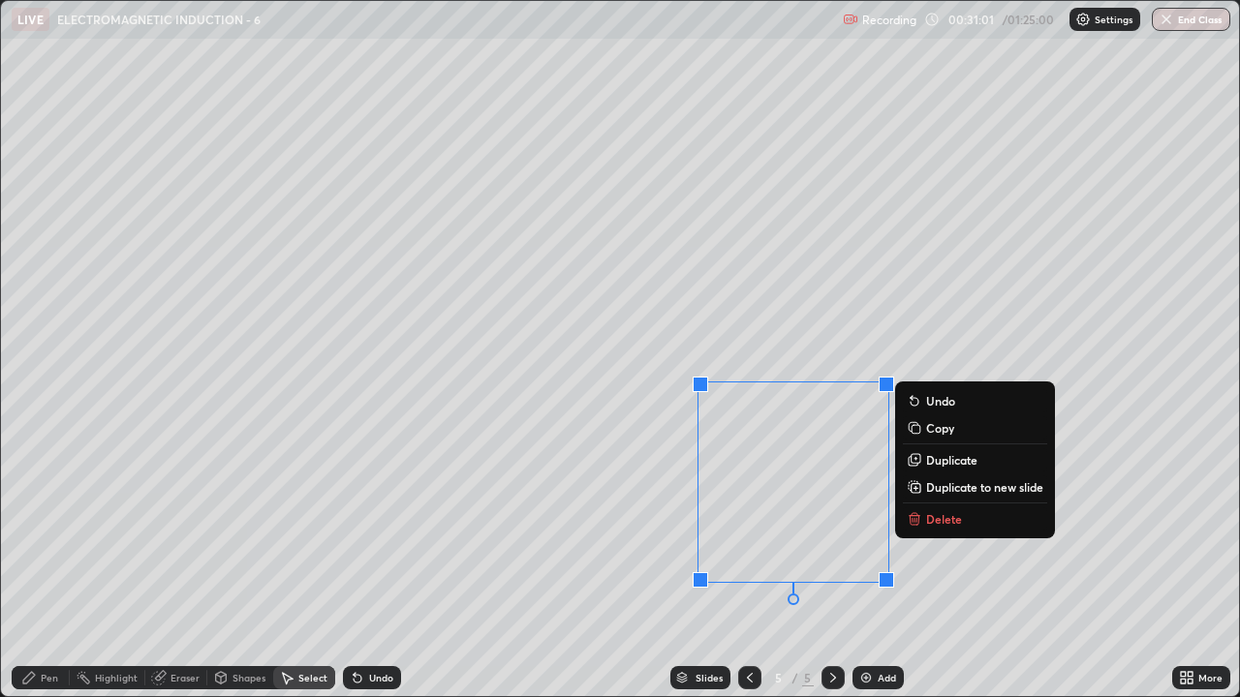
click at [33, 533] on div "Pen" at bounding box center [41, 677] width 58 height 23
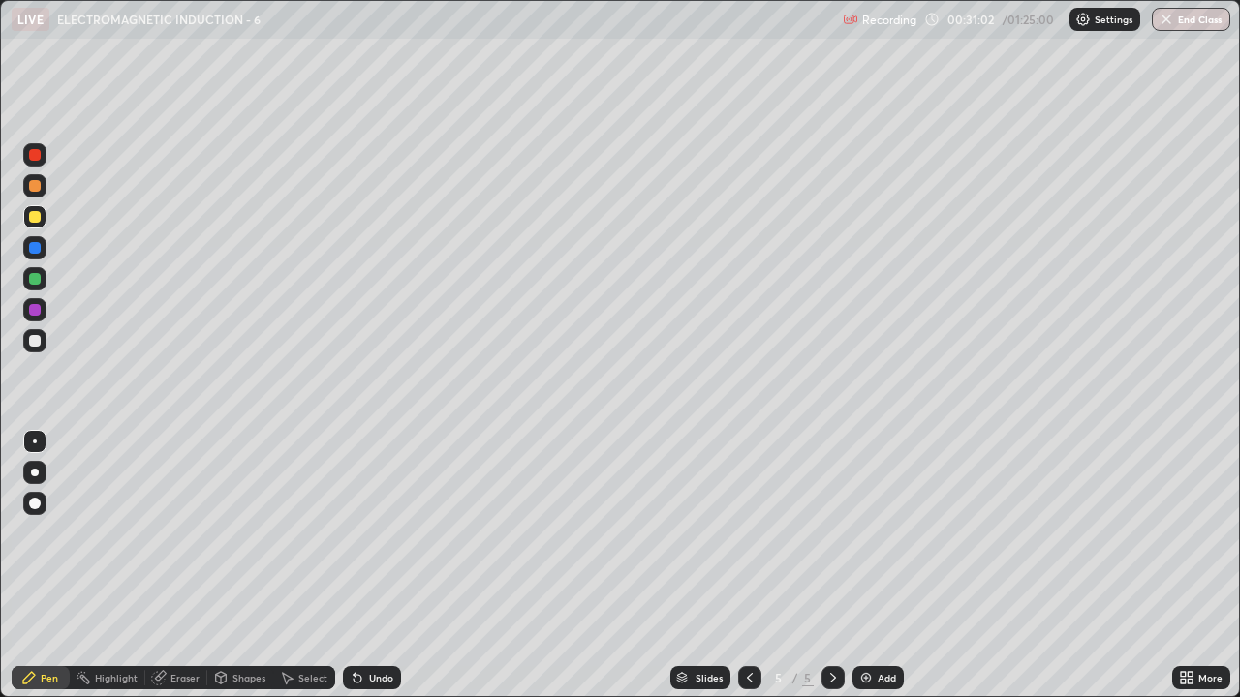
click at [294, 533] on div "Select" at bounding box center [304, 677] width 62 height 23
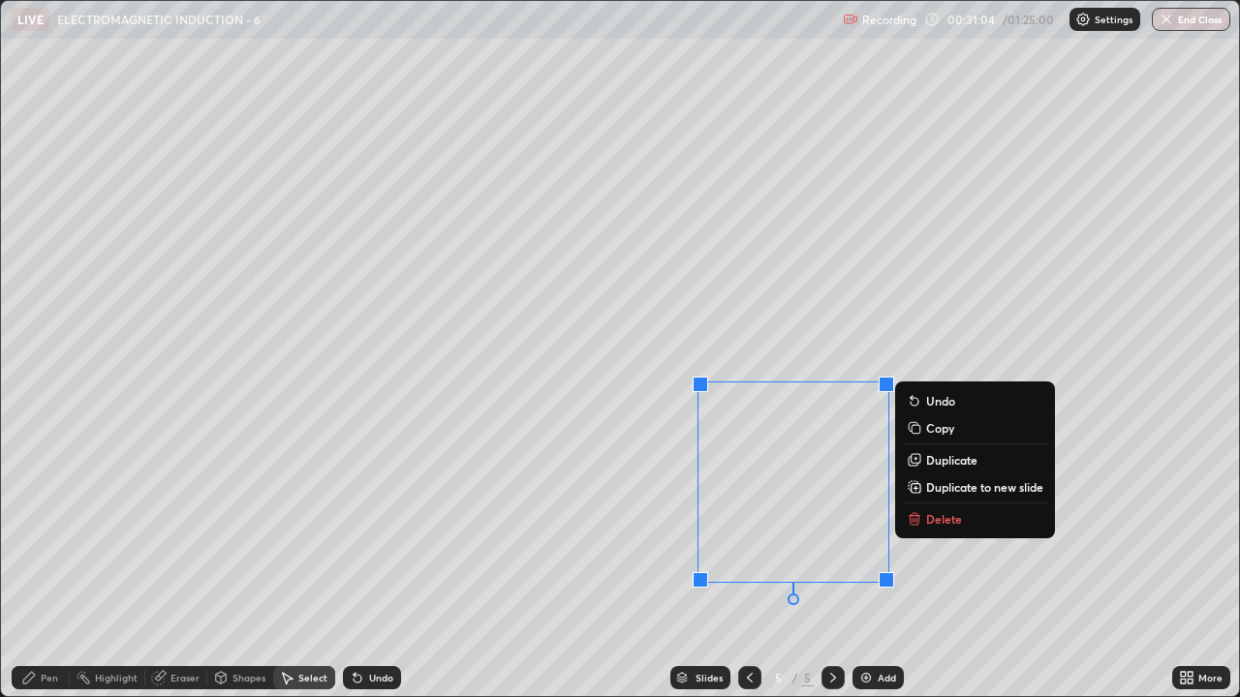
click at [937, 519] on p "Delete" at bounding box center [944, 518] width 36 height 15
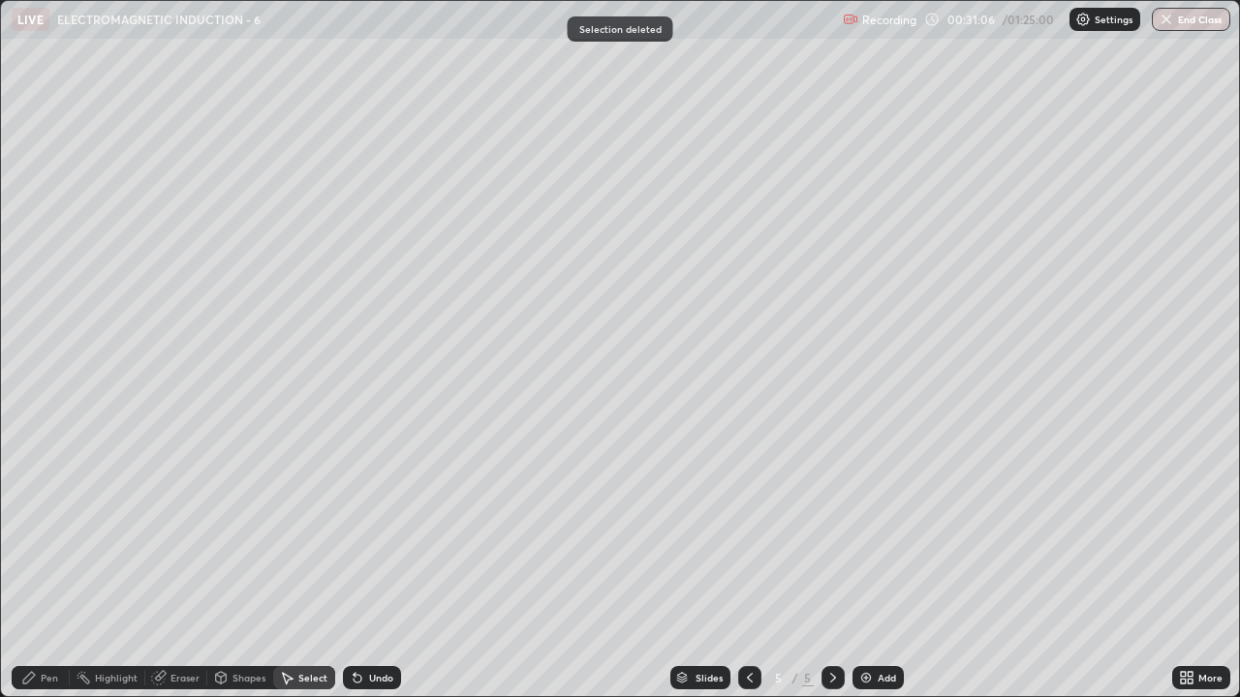
click at [41, 533] on div "Pen" at bounding box center [41, 677] width 58 height 23
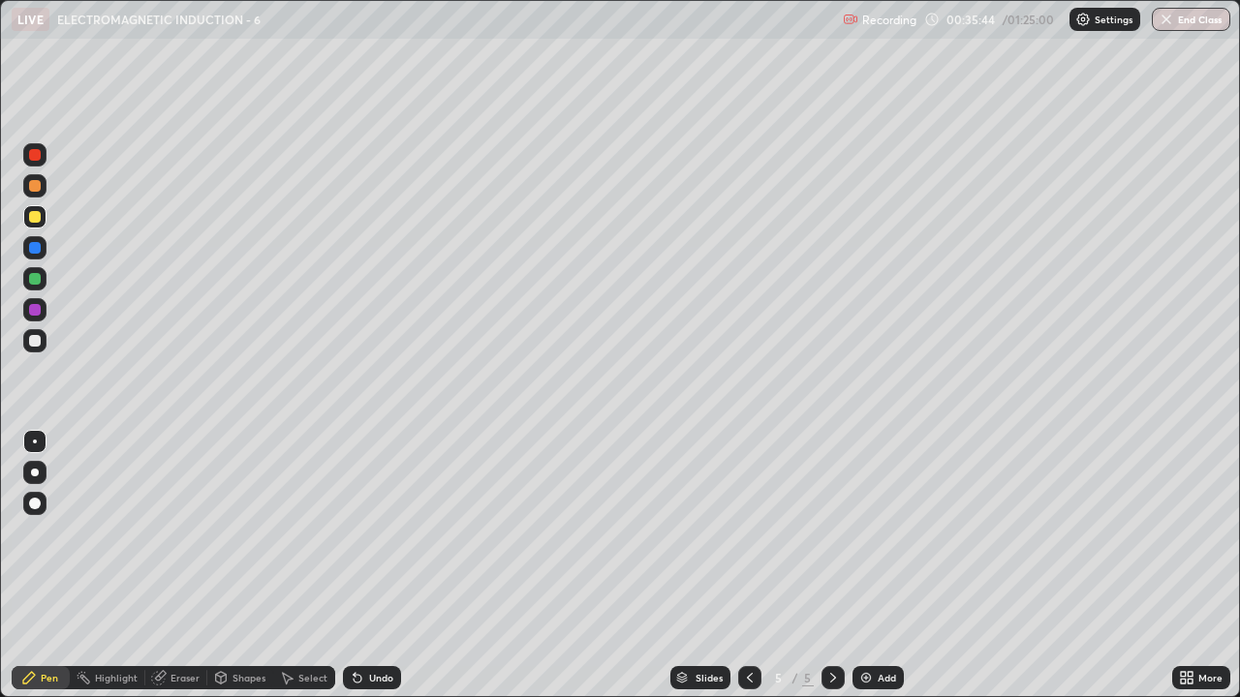
click at [193, 533] on div "Eraser" at bounding box center [184, 678] width 29 height 10
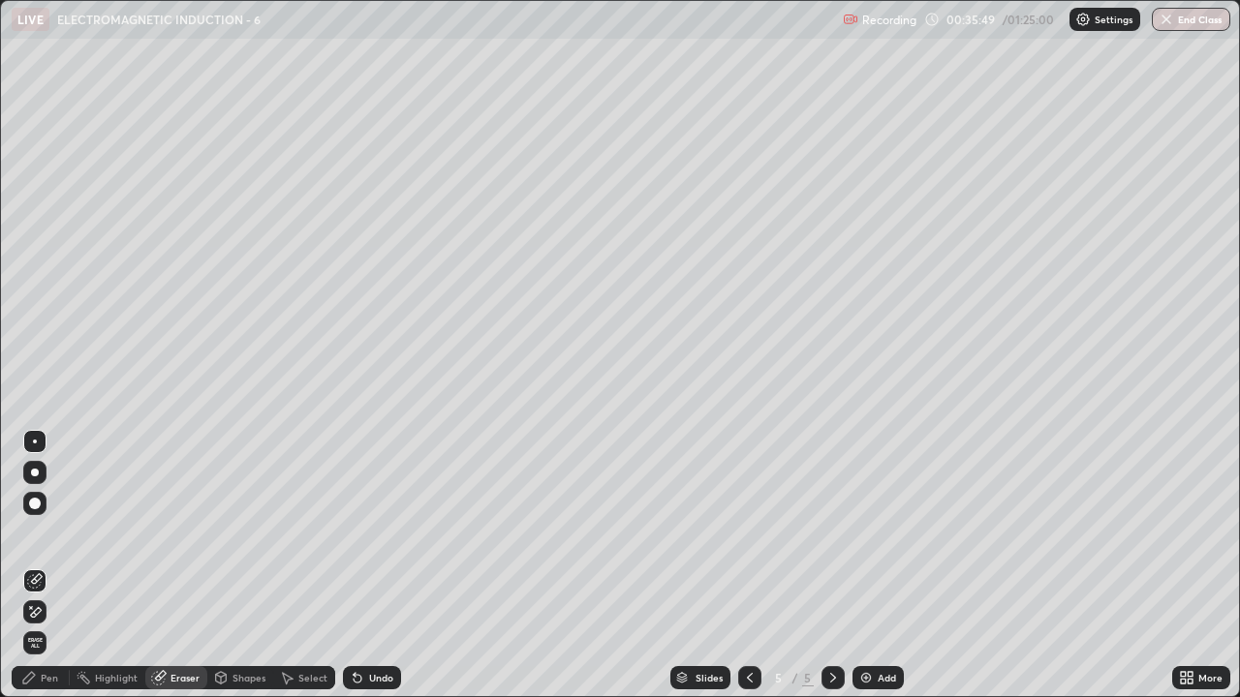
click at [311, 533] on div "Select" at bounding box center [312, 678] width 29 height 10
click at [48, 533] on div "Pen" at bounding box center [41, 677] width 58 height 23
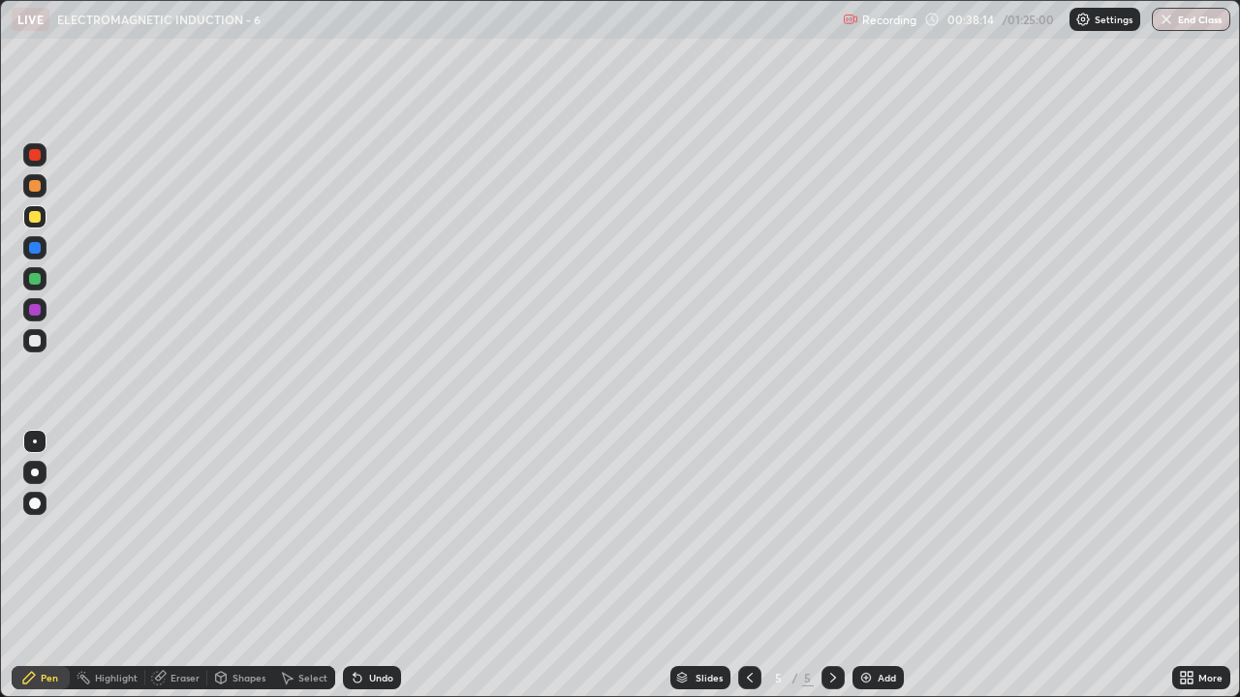
click at [310, 533] on div "Select" at bounding box center [312, 678] width 29 height 10
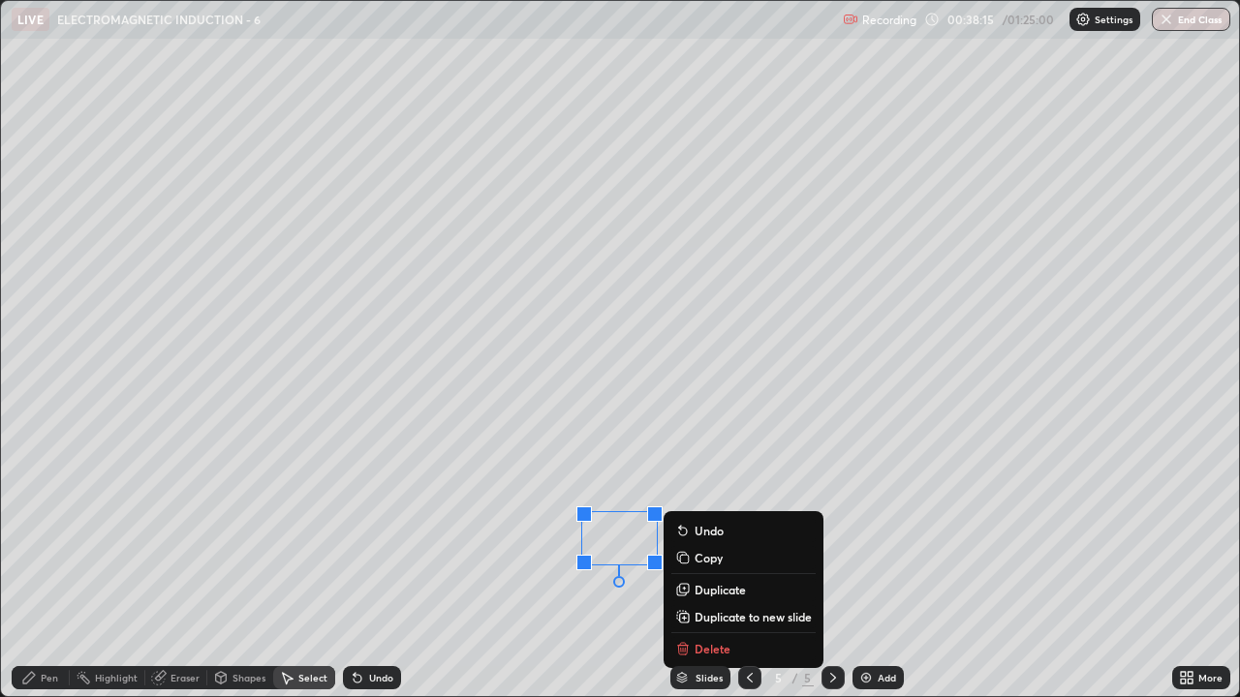
click at [696, 533] on p "Delete" at bounding box center [713, 648] width 36 height 15
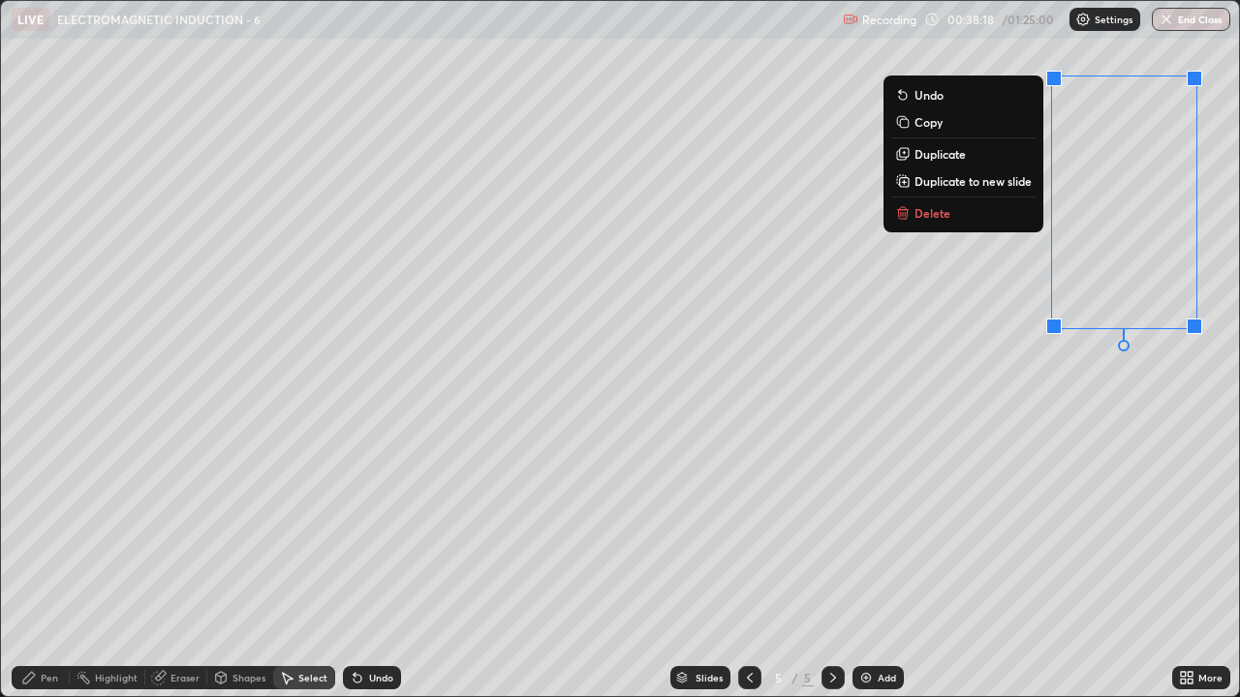
click at [991, 211] on button "Delete" at bounding box center [963, 212] width 144 height 23
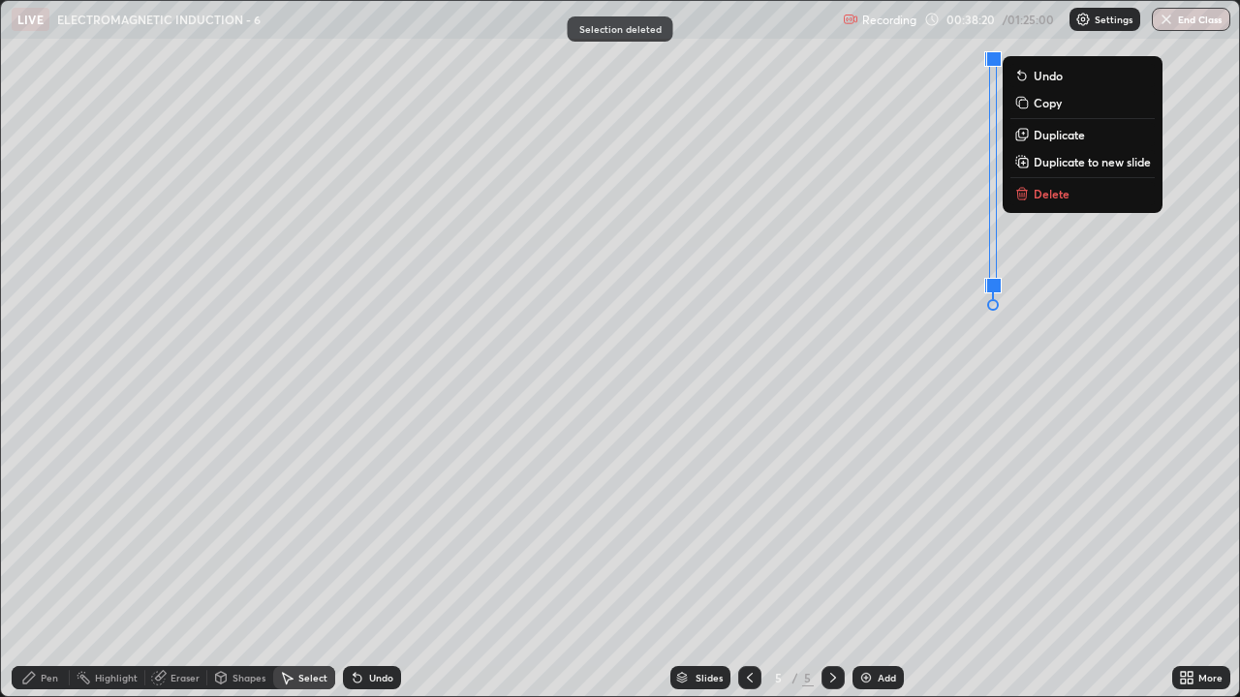
click at [1047, 195] on p "Delete" at bounding box center [1052, 193] width 36 height 15
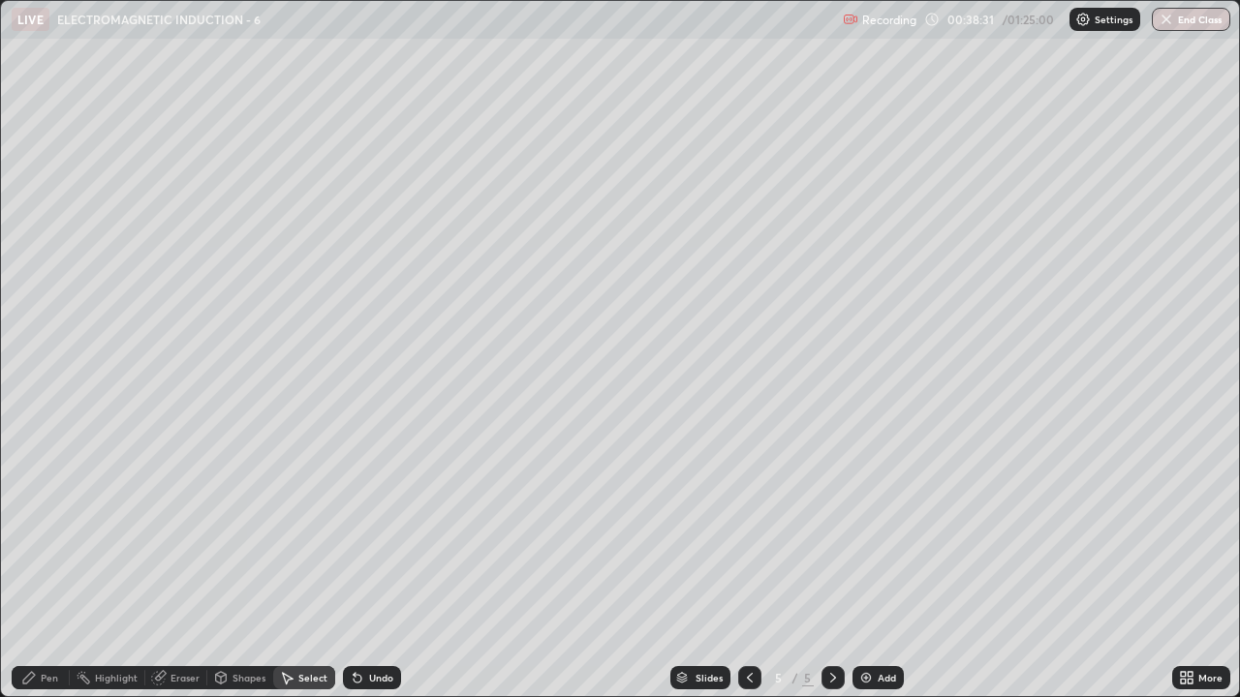
click at [46, 533] on div "Pen" at bounding box center [41, 677] width 58 height 23
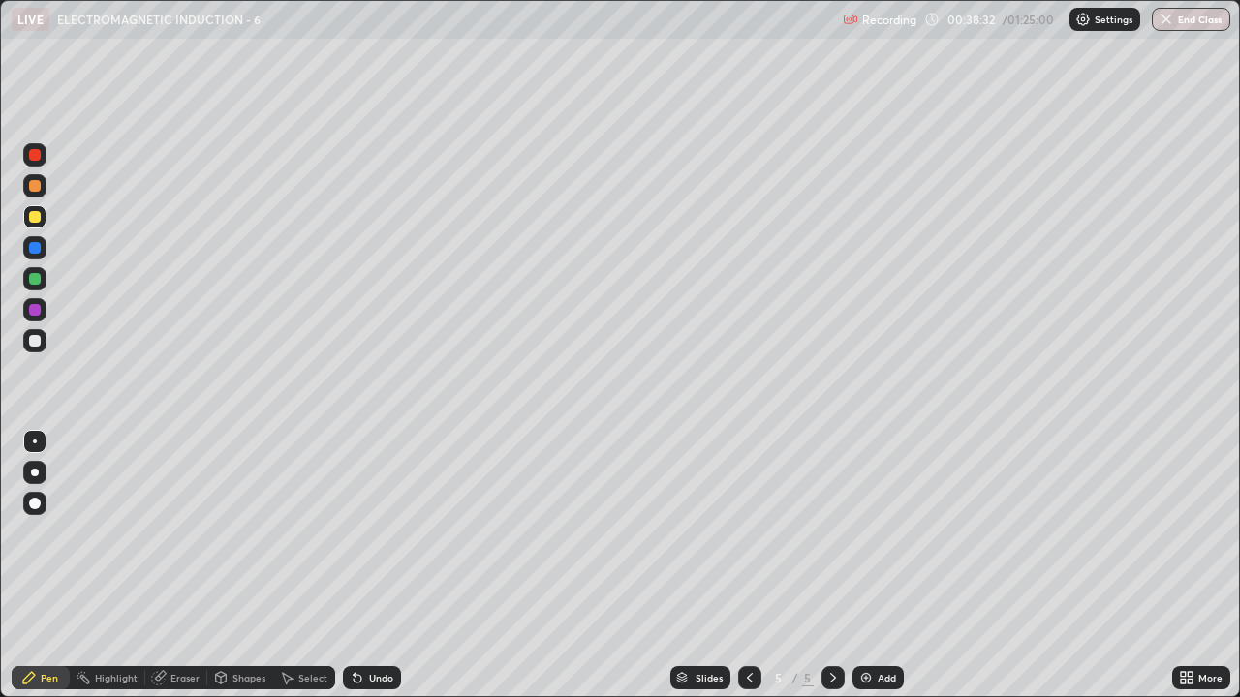
click at [44, 228] on div at bounding box center [34, 216] width 23 height 31
click at [864, 533] on img at bounding box center [865, 677] width 15 height 15
click at [36, 343] on div at bounding box center [35, 341] width 12 height 12
click at [33, 340] on div at bounding box center [35, 341] width 12 height 12
click at [380, 533] on div "Undo" at bounding box center [381, 678] width 24 height 10
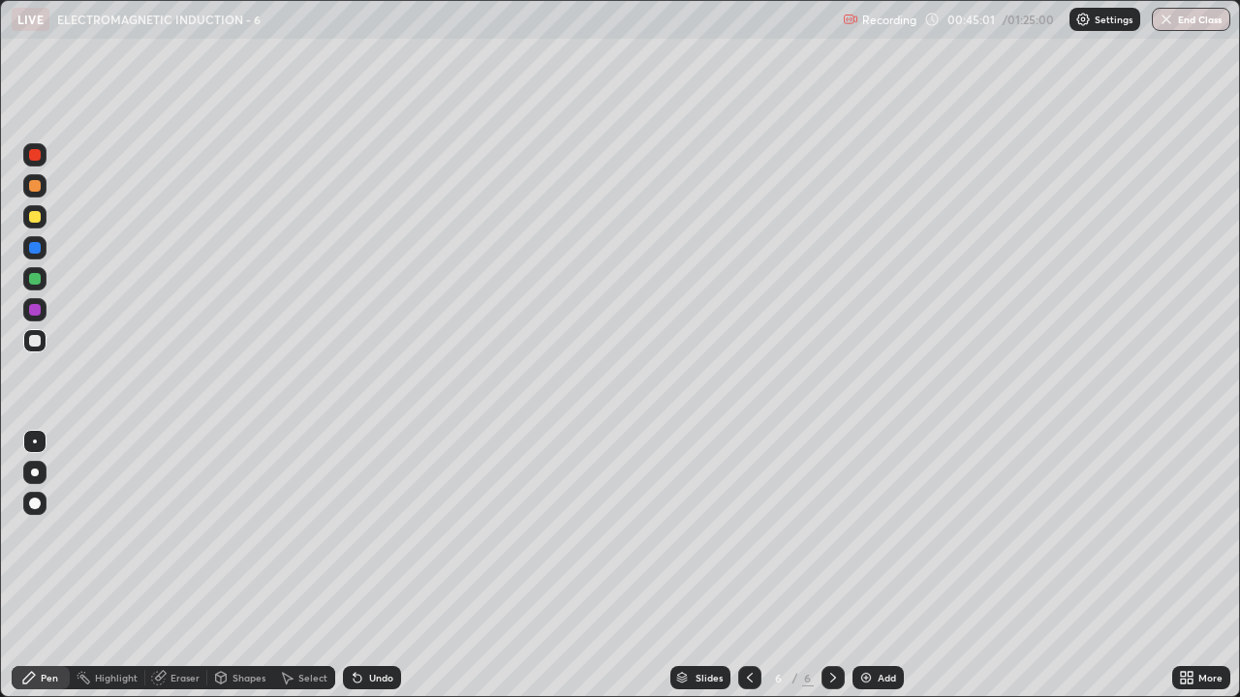
click at [377, 533] on div "Undo" at bounding box center [381, 678] width 24 height 10
click at [375, 533] on div "Undo" at bounding box center [381, 678] width 24 height 10
click at [29, 218] on div at bounding box center [35, 217] width 12 height 12
click at [36, 341] on div at bounding box center [35, 341] width 12 height 12
click at [354, 533] on icon at bounding box center [355, 674] width 2 height 2
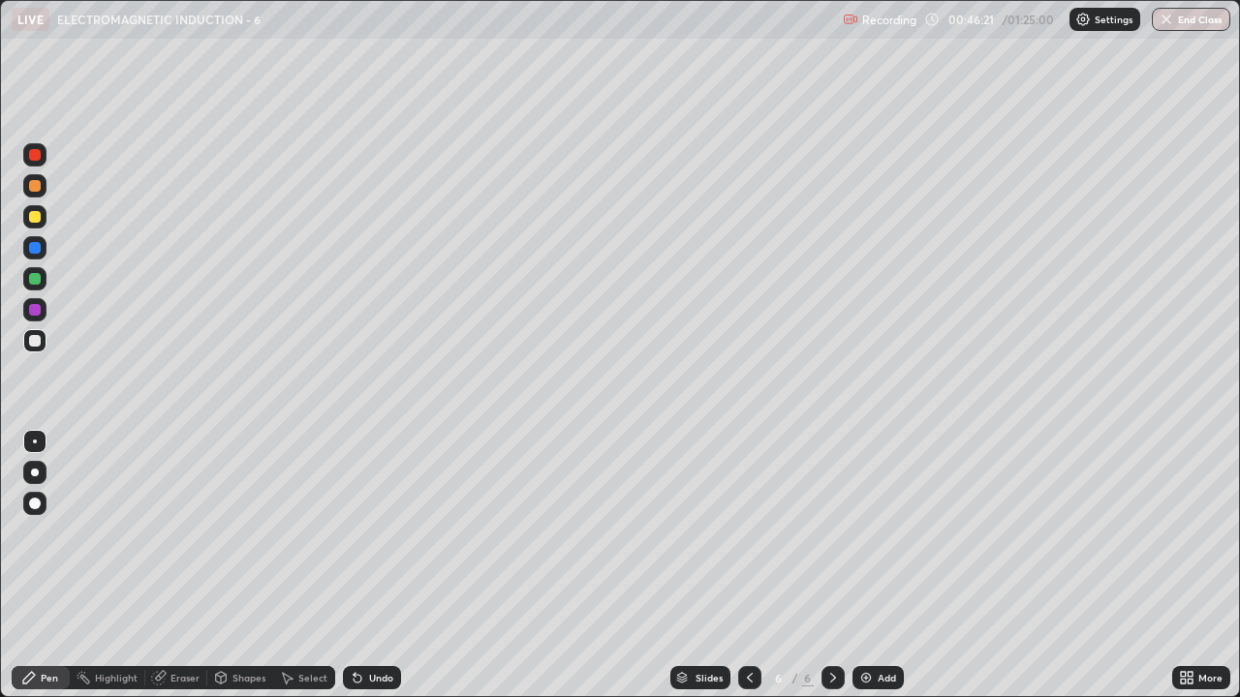
click at [35, 227] on div at bounding box center [34, 216] width 23 height 23
click at [35, 311] on div at bounding box center [35, 310] width 12 height 12
click at [37, 216] on div at bounding box center [35, 217] width 12 height 12
click at [34, 190] on div at bounding box center [35, 186] width 12 height 12
click at [40, 338] on div at bounding box center [35, 341] width 12 height 12
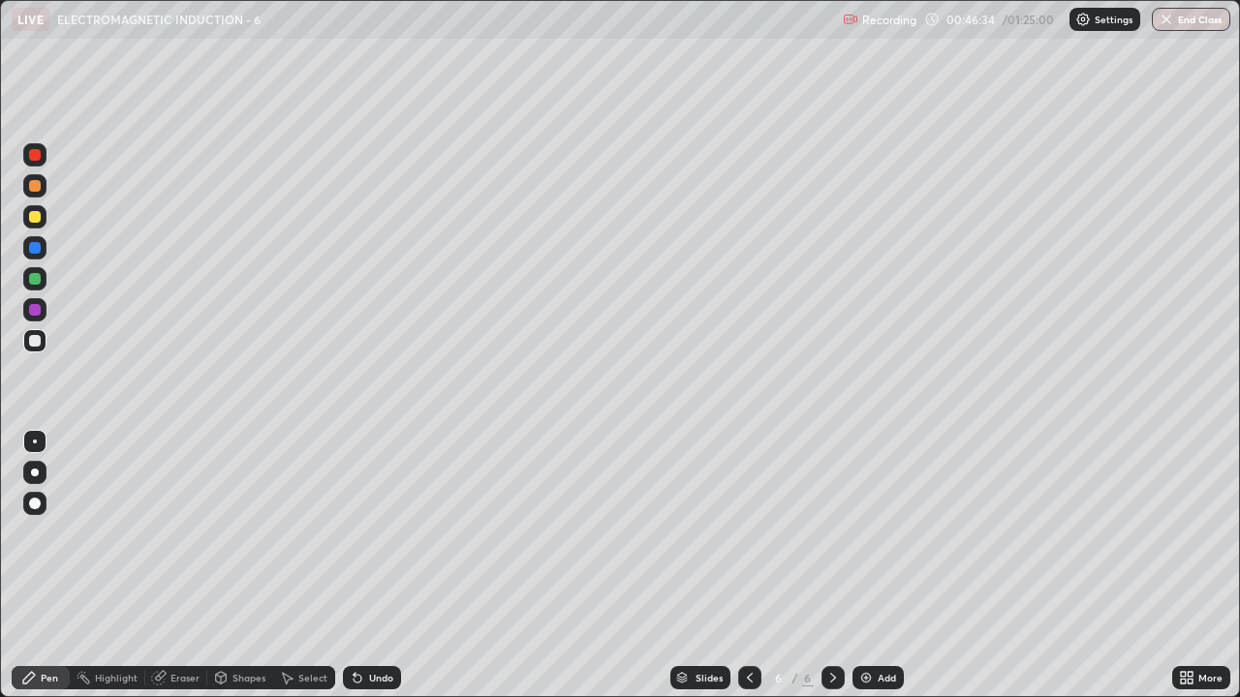
click at [35, 339] on div at bounding box center [35, 341] width 12 height 12
click at [30, 339] on div at bounding box center [35, 341] width 12 height 12
click at [27, 218] on div at bounding box center [34, 216] width 23 height 23
click at [385, 533] on div "Undo" at bounding box center [381, 678] width 24 height 10
click at [387, 533] on div "Undo" at bounding box center [372, 677] width 58 height 23
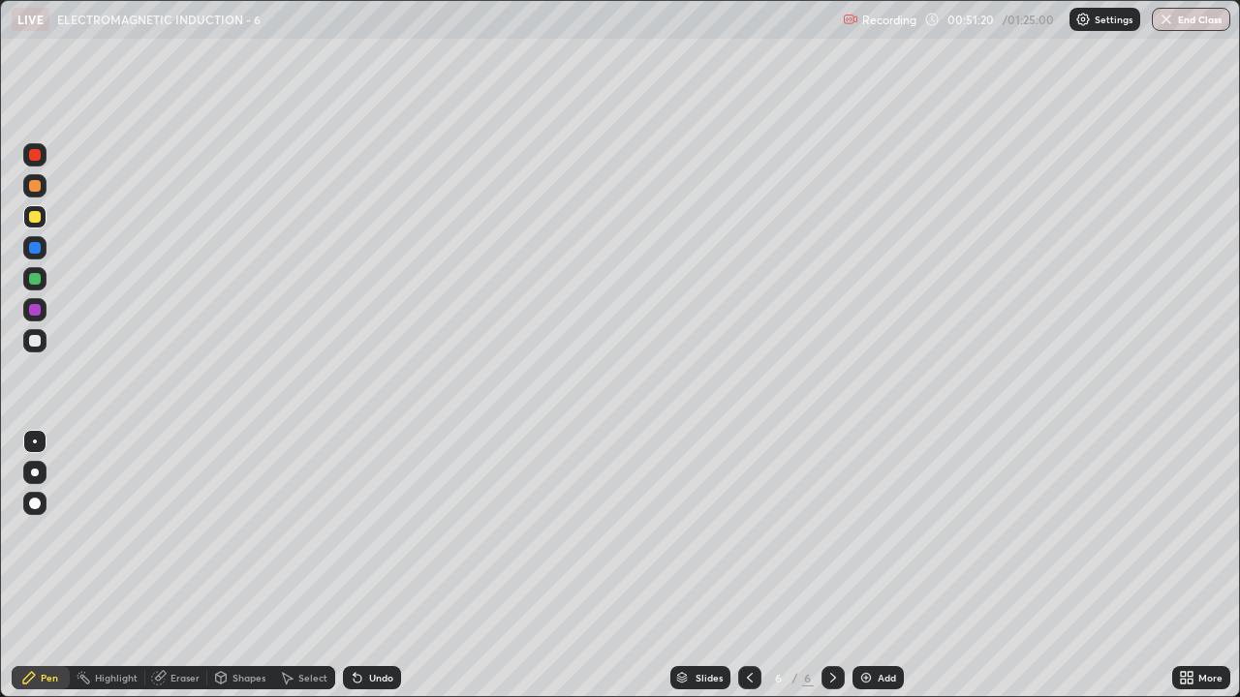
click at [389, 533] on div "Undo" at bounding box center [372, 677] width 58 height 23
click at [390, 533] on div "Undo" at bounding box center [372, 677] width 58 height 23
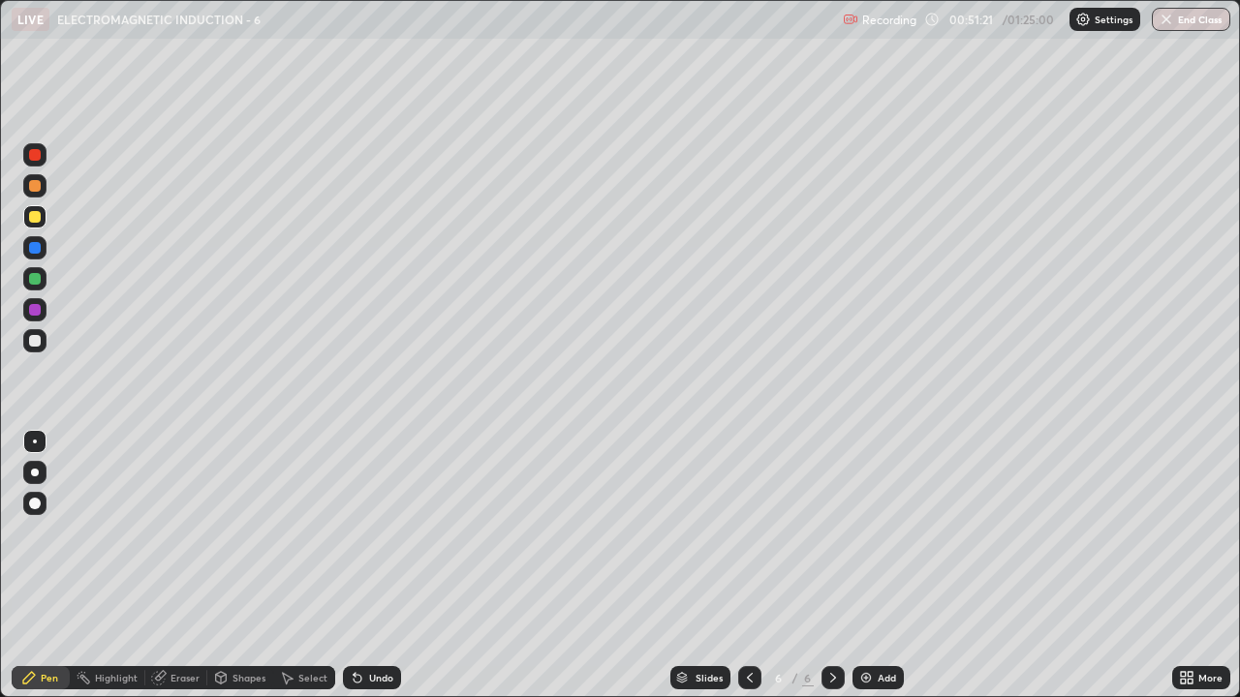
click at [391, 533] on div "Undo" at bounding box center [372, 677] width 58 height 23
click at [389, 533] on div "Undo" at bounding box center [372, 677] width 58 height 23
click at [390, 533] on div "Undo" at bounding box center [372, 677] width 58 height 23
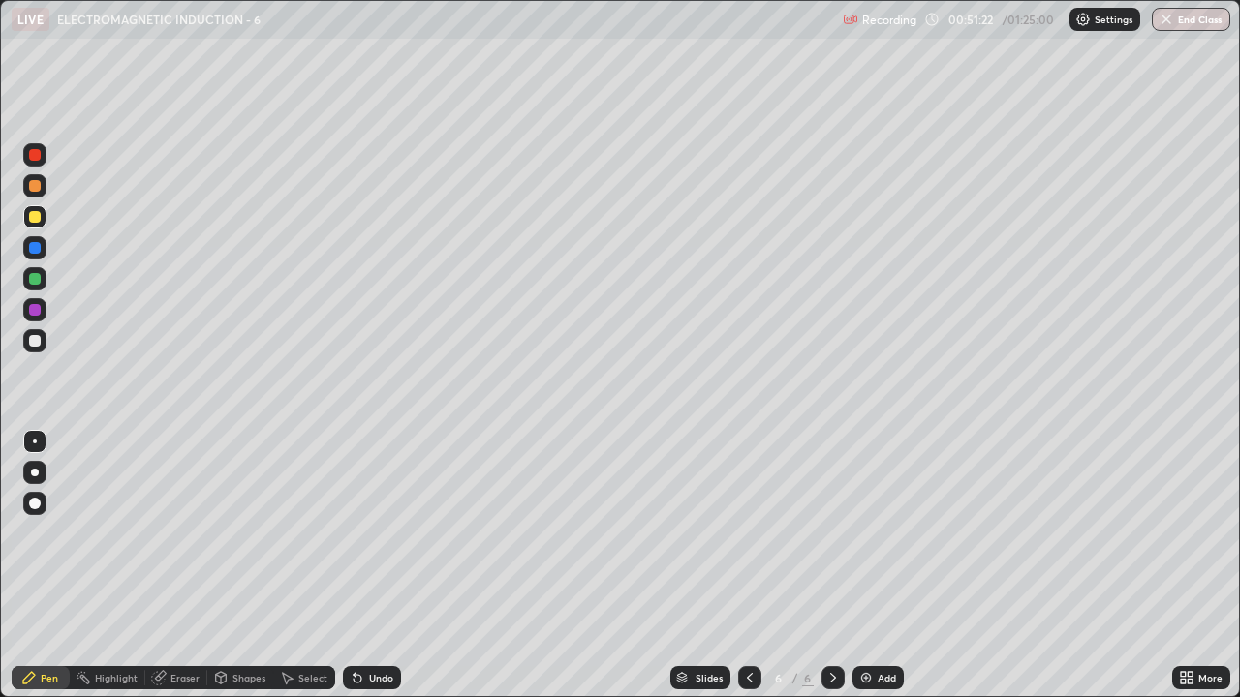
click at [390, 533] on div "Undo" at bounding box center [372, 677] width 58 height 23
click at [36, 218] on div at bounding box center [35, 217] width 12 height 12
click at [321, 533] on div "Select" at bounding box center [304, 677] width 62 height 23
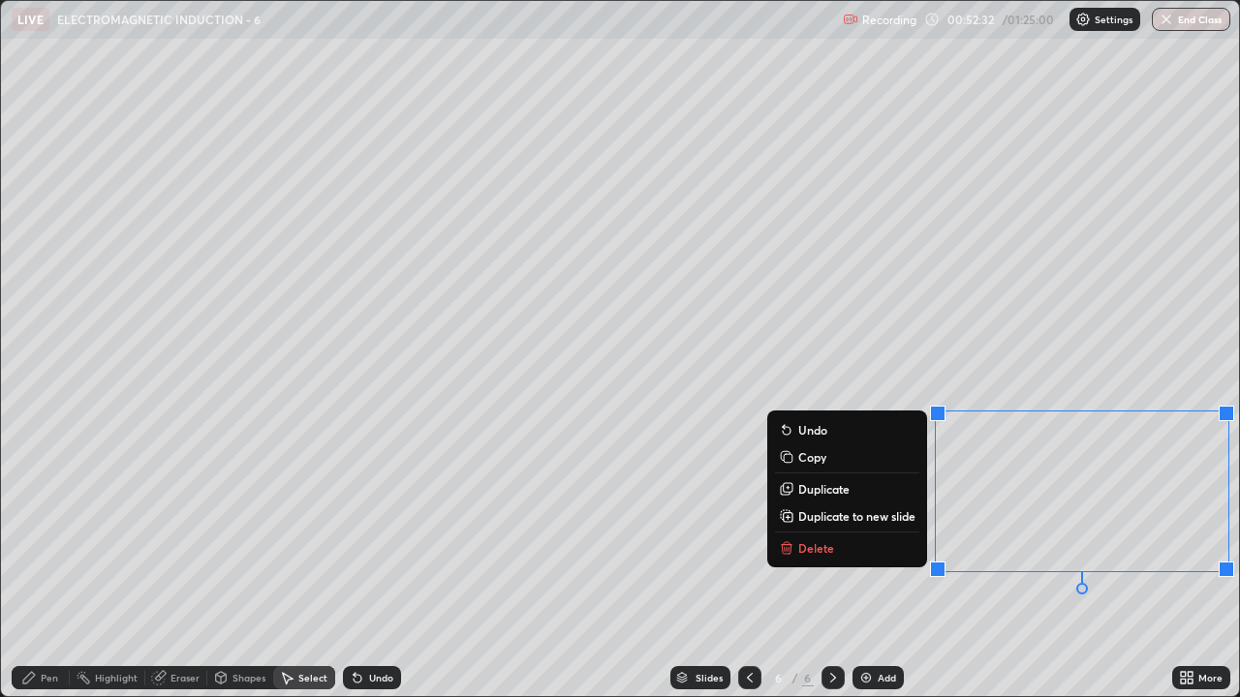
click at [900, 533] on button "Delete" at bounding box center [847, 548] width 144 height 23
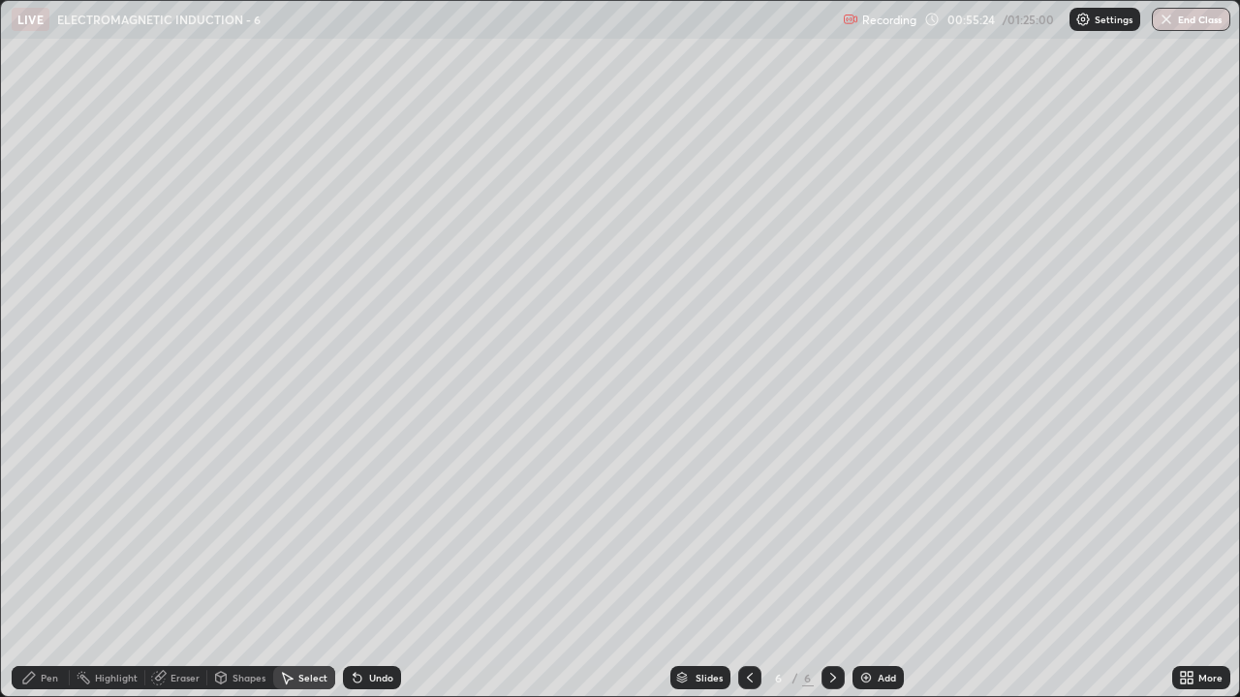
click at [882, 533] on div "Add" at bounding box center [877, 677] width 51 height 23
click at [54, 533] on div "Pen" at bounding box center [49, 678] width 17 height 10
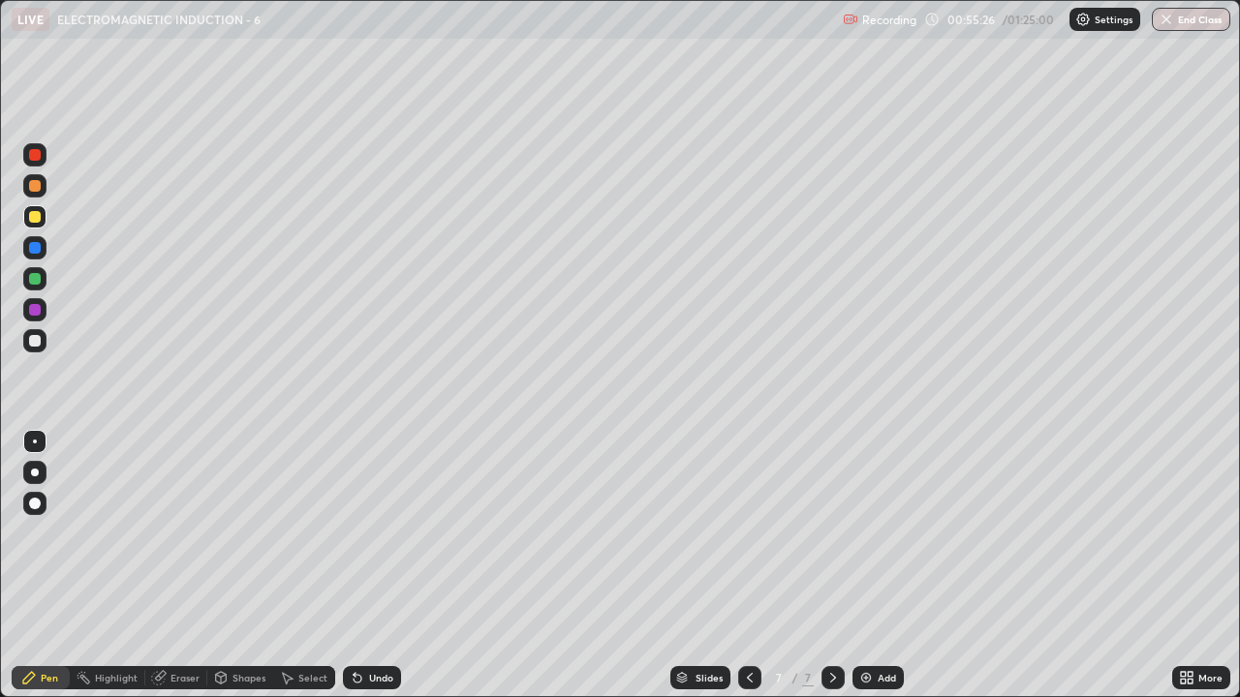
click at [31, 344] on div at bounding box center [35, 341] width 12 height 12
click at [379, 533] on div "Undo" at bounding box center [372, 677] width 58 height 23
click at [384, 533] on div "Undo" at bounding box center [381, 678] width 24 height 10
click at [892, 533] on div "Add" at bounding box center [877, 677] width 51 height 23
click at [364, 533] on div "Undo" at bounding box center [372, 677] width 58 height 23
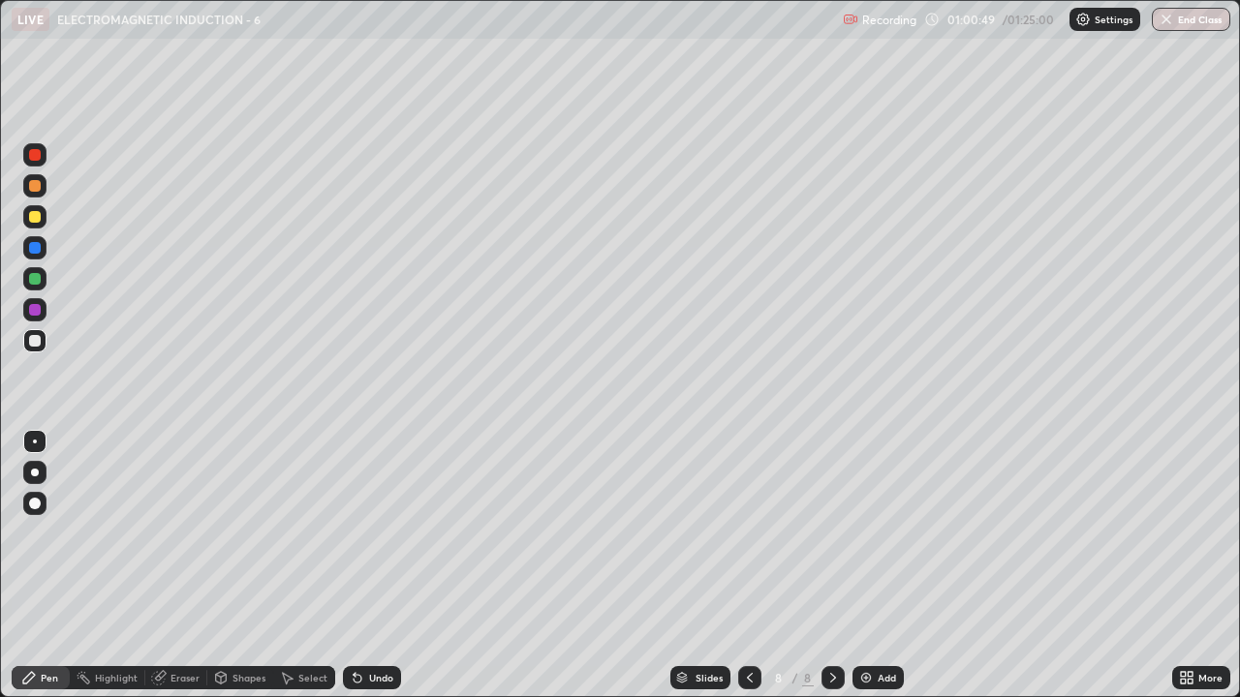
click at [376, 533] on div "Undo" at bounding box center [381, 678] width 24 height 10
click at [39, 219] on div at bounding box center [35, 217] width 12 height 12
click at [26, 223] on div at bounding box center [34, 216] width 23 height 23
click at [364, 533] on div "Undo" at bounding box center [372, 677] width 58 height 23
click at [370, 533] on div "Undo" at bounding box center [381, 678] width 24 height 10
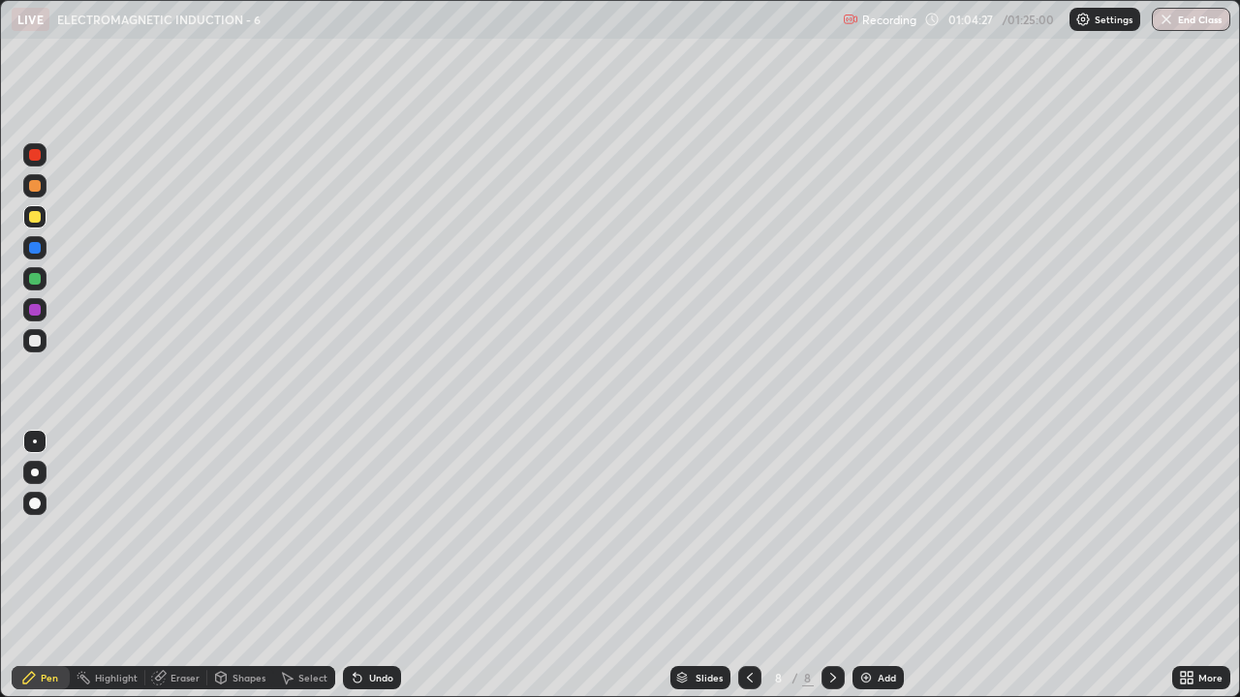
click at [201, 533] on div "Eraser" at bounding box center [176, 677] width 62 height 23
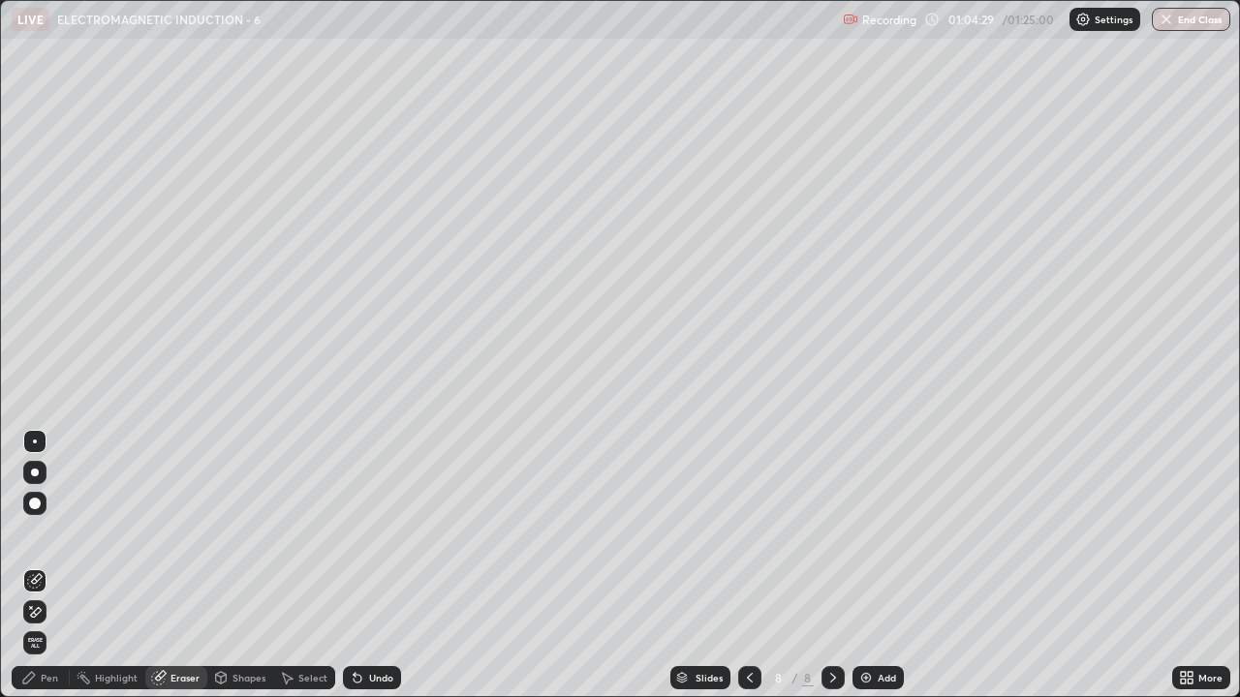
click at [52, 533] on div "Pen" at bounding box center [41, 677] width 58 height 23
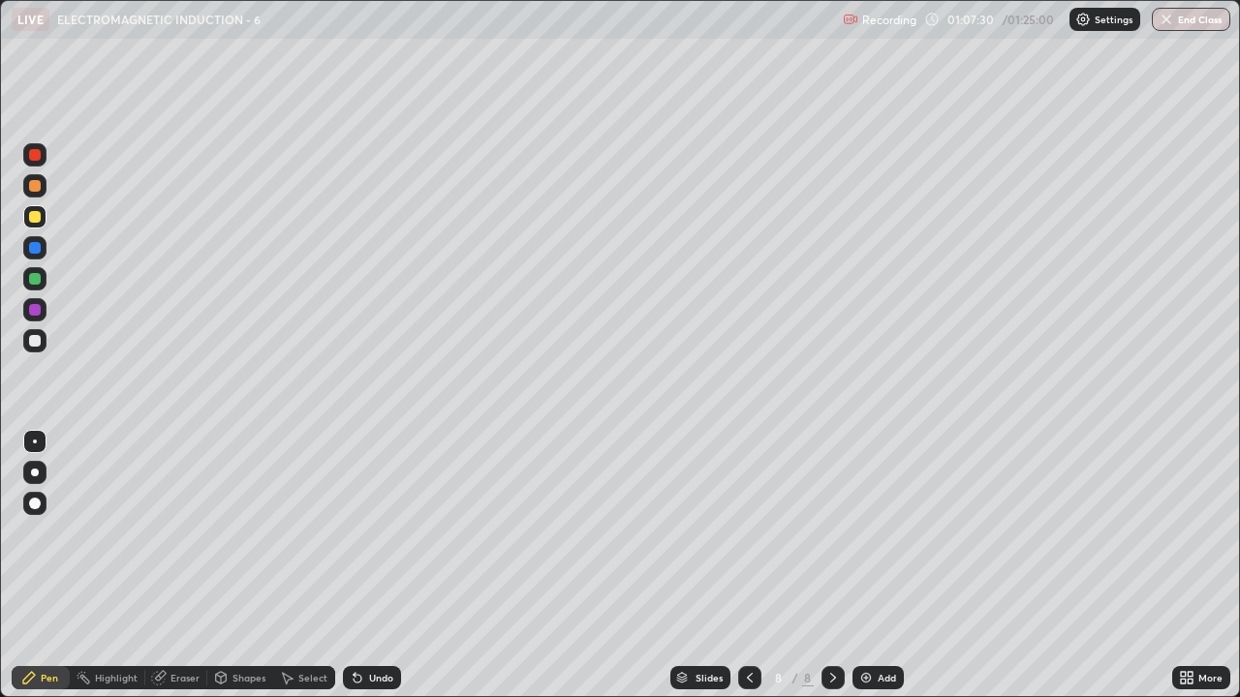
click at [322, 533] on div "Select" at bounding box center [312, 678] width 29 height 10
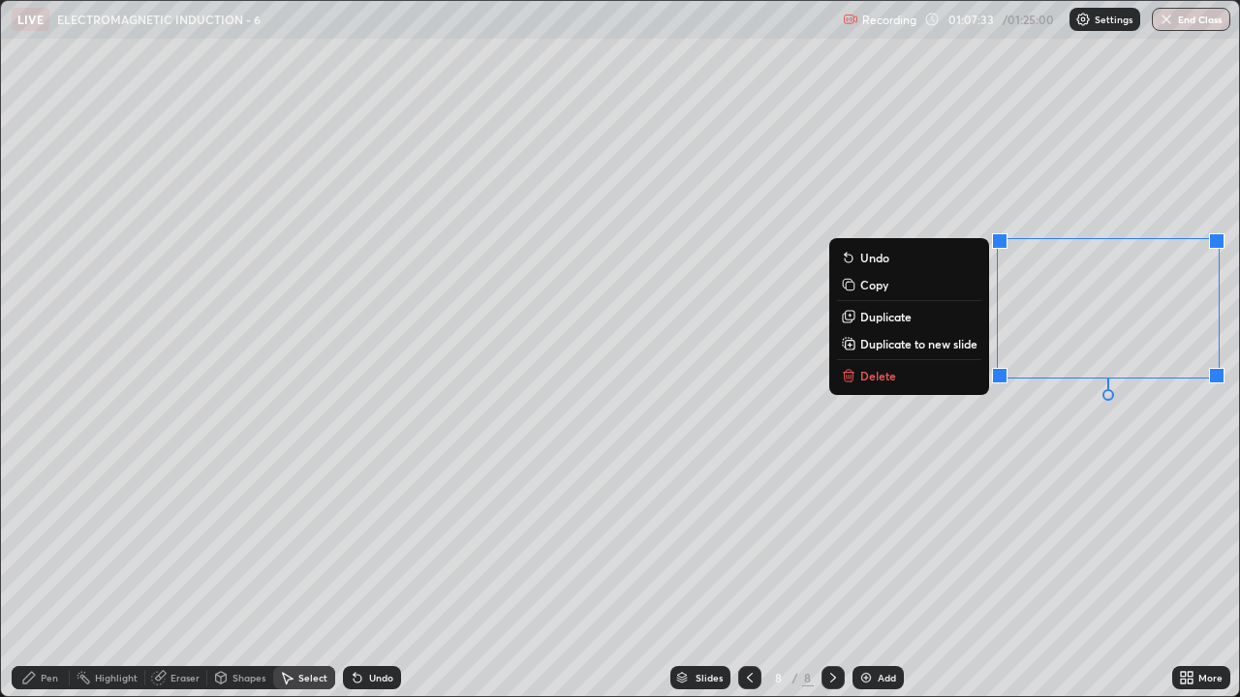
click at [888, 379] on p "Delete" at bounding box center [878, 375] width 36 height 15
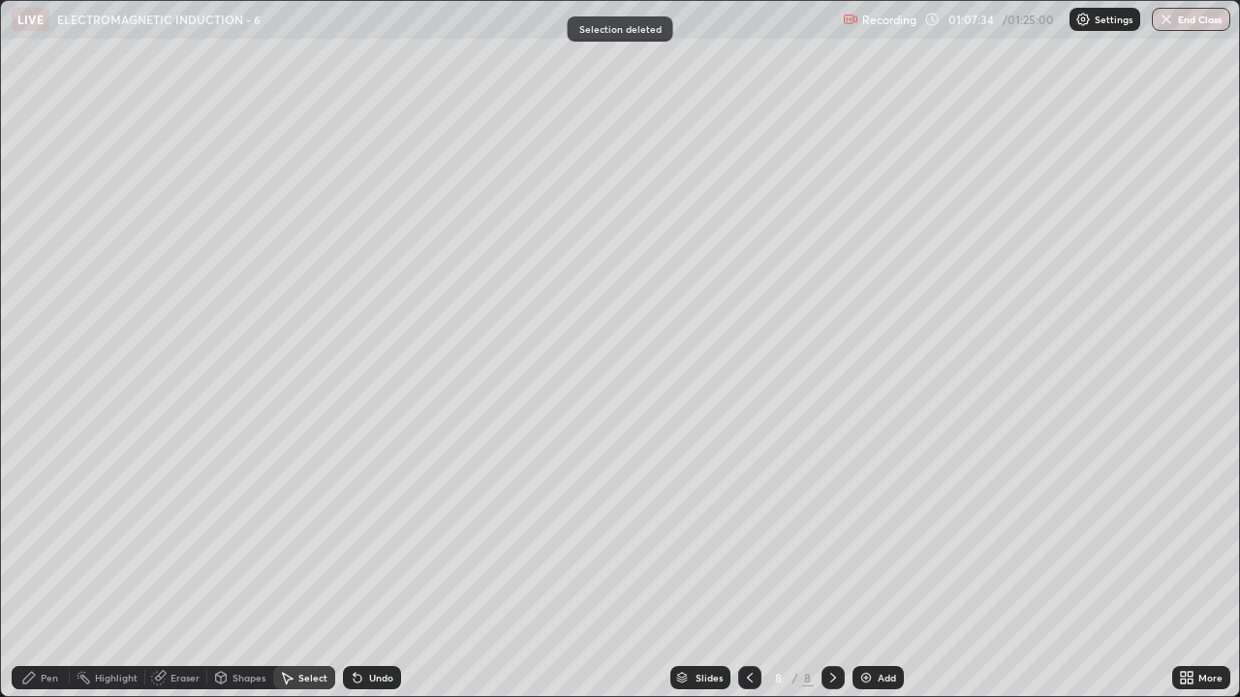
click at [866, 533] on img at bounding box center [865, 677] width 15 height 15
click at [52, 533] on div "Pen" at bounding box center [49, 678] width 17 height 10
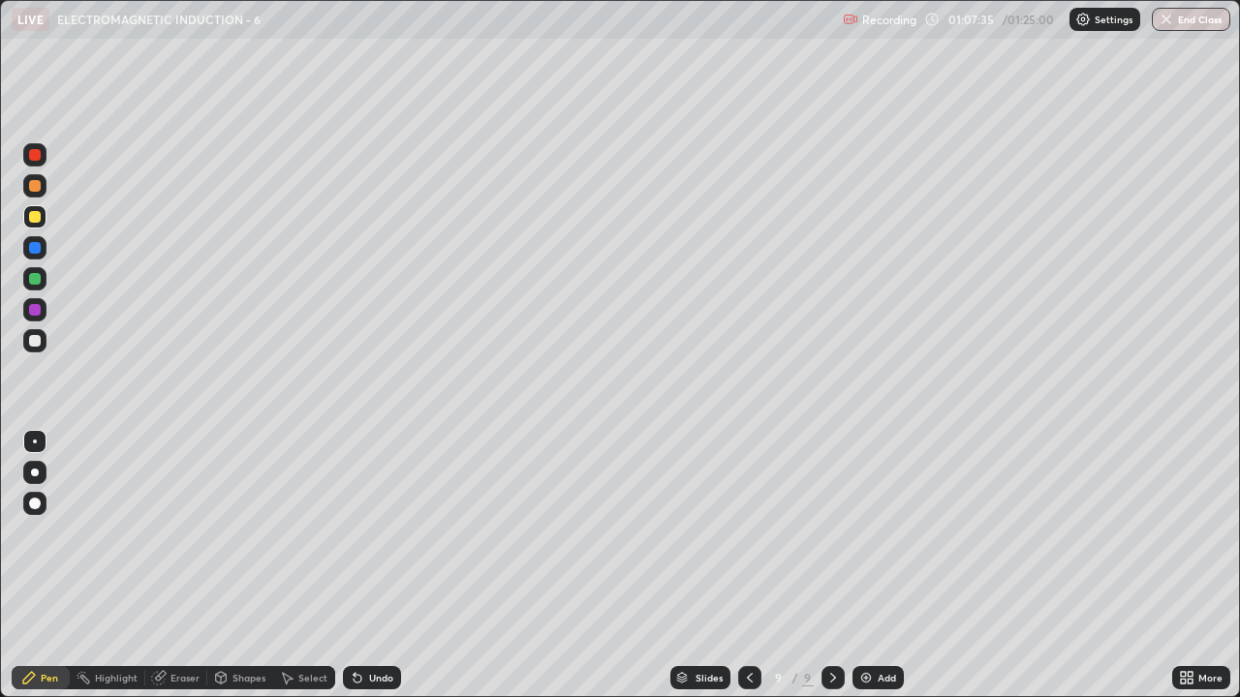
click at [35, 218] on div at bounding box center [35, 217] width 12 height 12
click at [36, 340] on div at bounding box center [35, 341] width 12 height 12
click at [896, 533] on div "Add" at bounding box center [877, 677] width 51 height 23
click at [35, 218] on div at bounding box center [35, 217] width 12 height 12
click at [25, 338] on div at bounding box center [34, 340] width 23 height 23
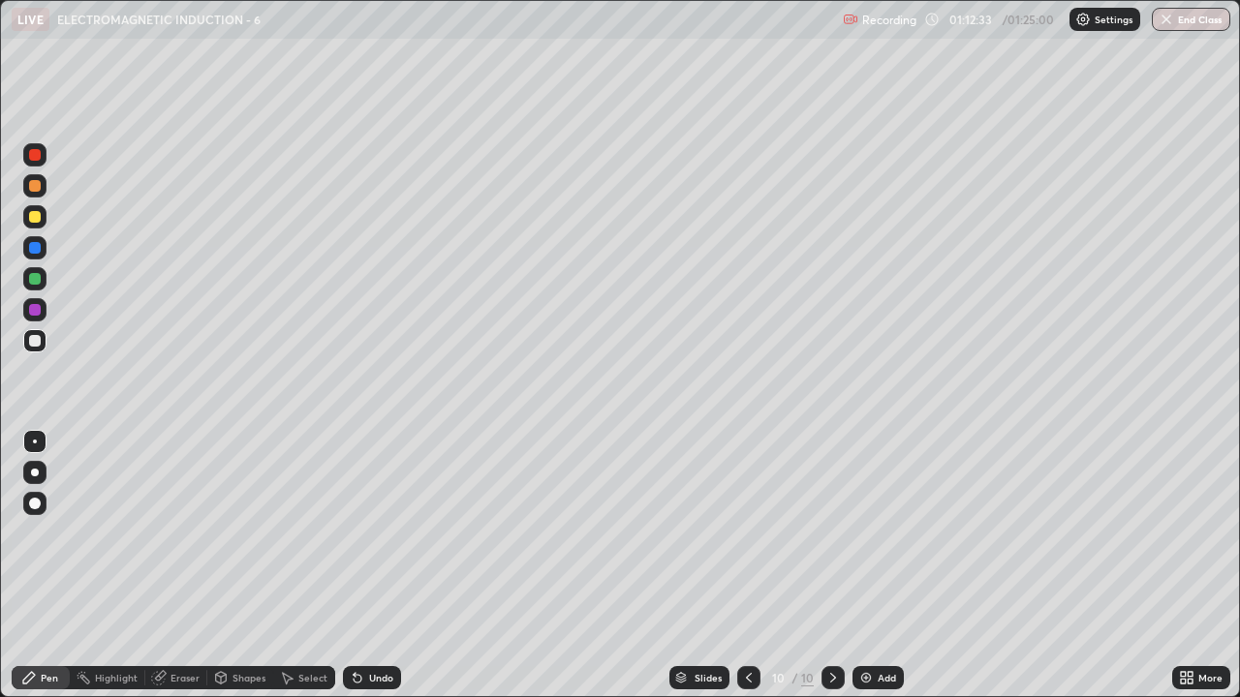
click at [36, 279] on div at bounding box center [35, 279] width 12 height 12
click at [355, 533] on icon at bounding box center [358, 679] width 8 height 8
click at [314, 533] on div "Select" at bounding box center [312, 678] width 29 height 10
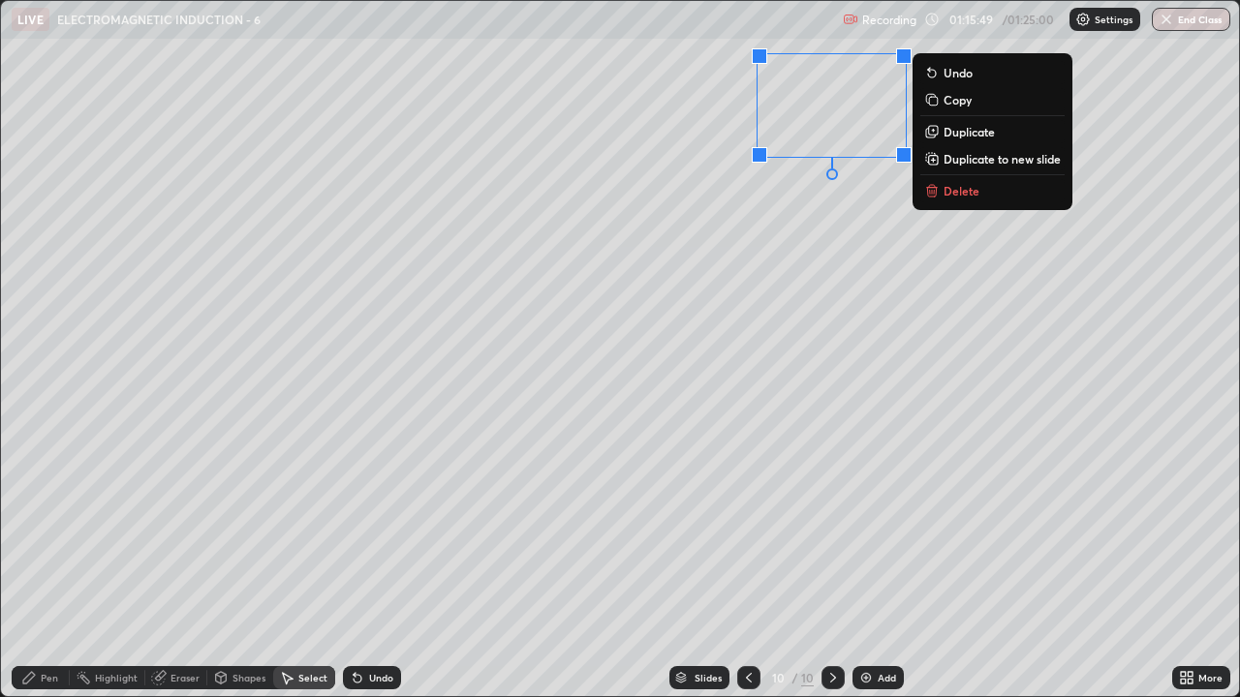
click at [958, 181] on button "Delete" at bounding box center [992, 190] width 144 height 23
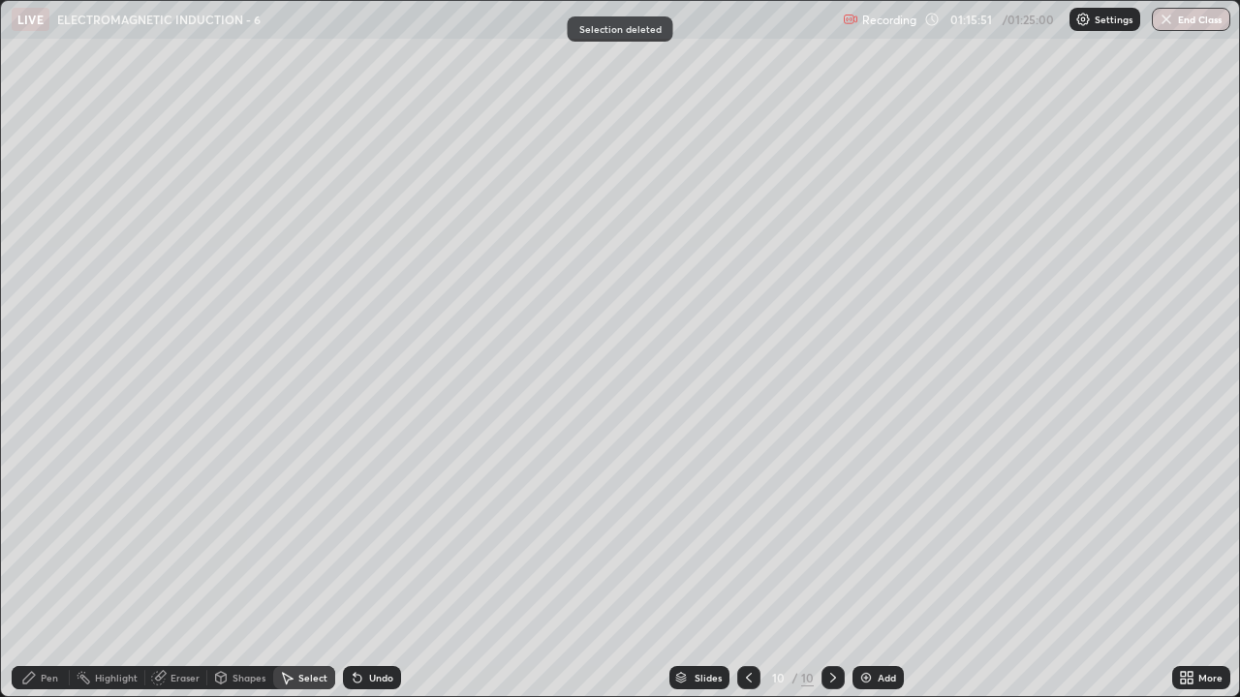
click at [56, 533] on div "Pen" at bounding box center [49, 678] width 17 height 10
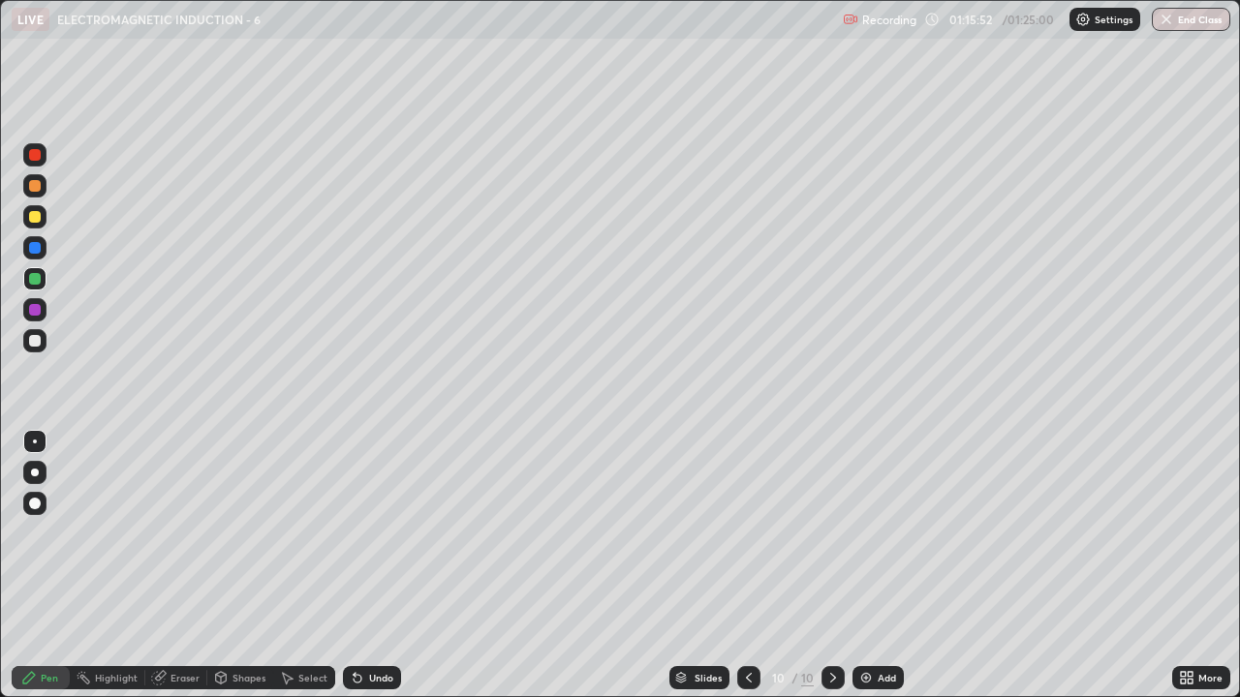
click at [44, 344] on div at bounding box center [34, 340] width 23 height 23
click at [377, 533] on div "Undo" at bounding box center [381, 678] width 24 height 10
click at [383, 533] on div "Undo" at bounding box center [381, 678] width 24 height 10
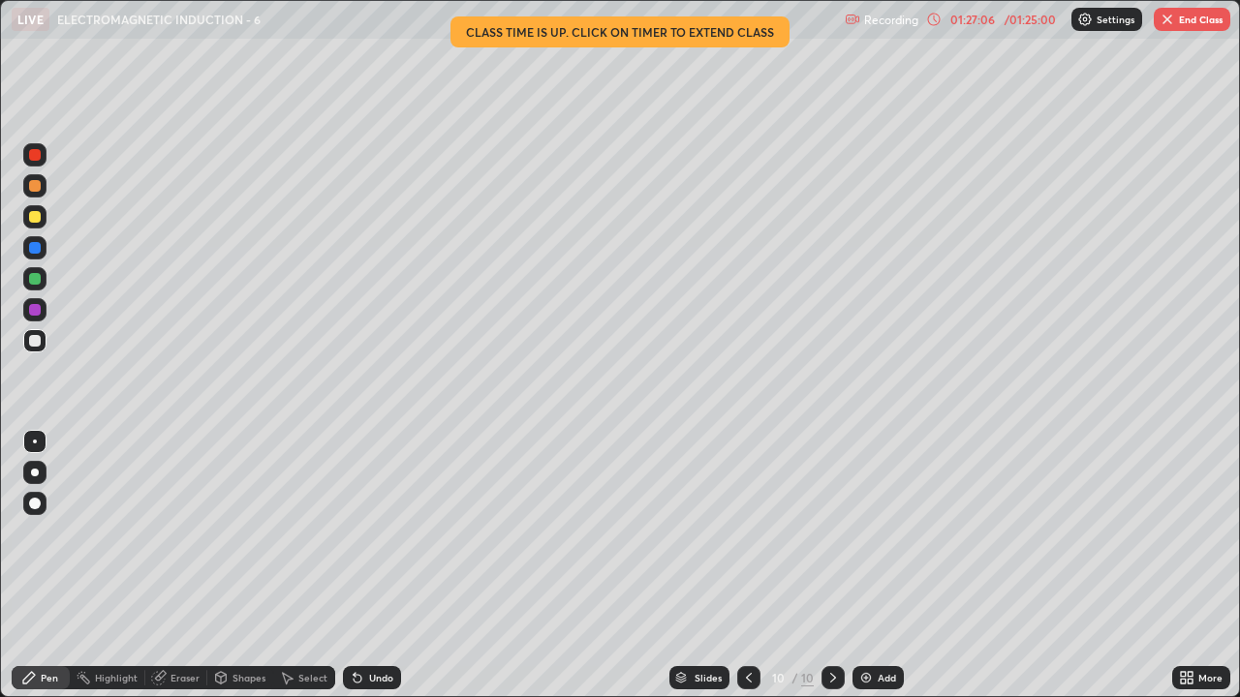
click at [1190, 20] on button "End Class" at bounding box center [1192, 19] width 77 height 23
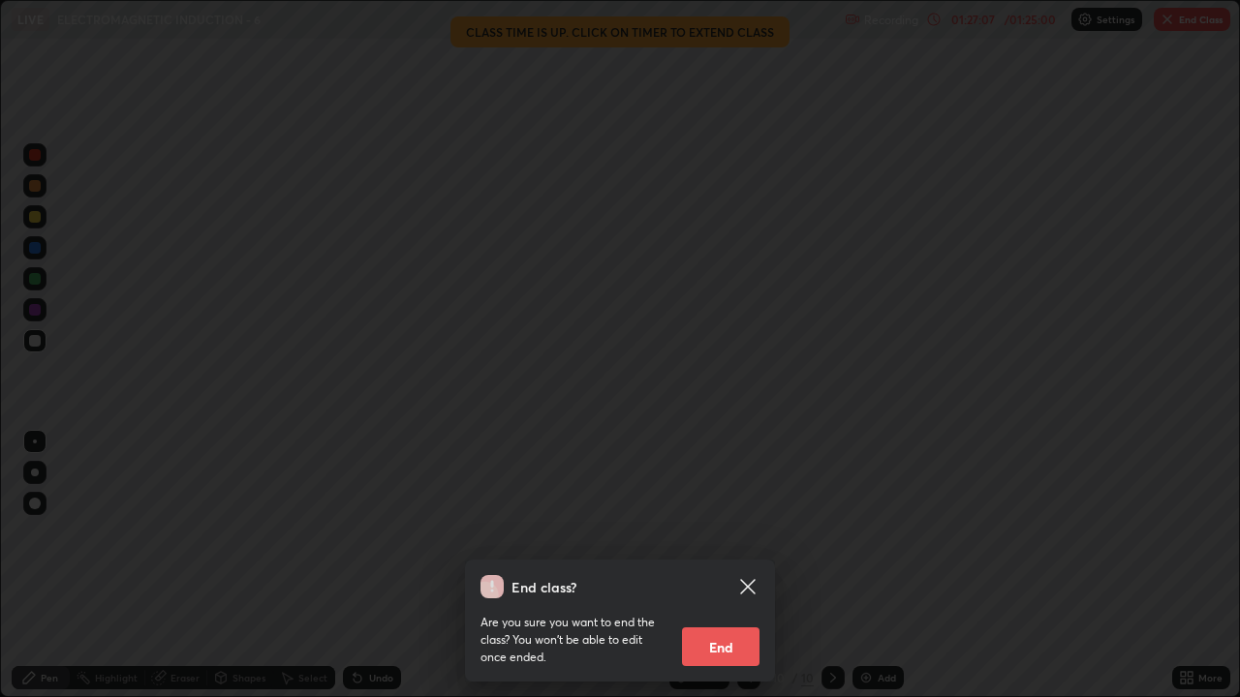
click at [737, 533] on button "End" at bounding box center [720, 647] width 77 height 39
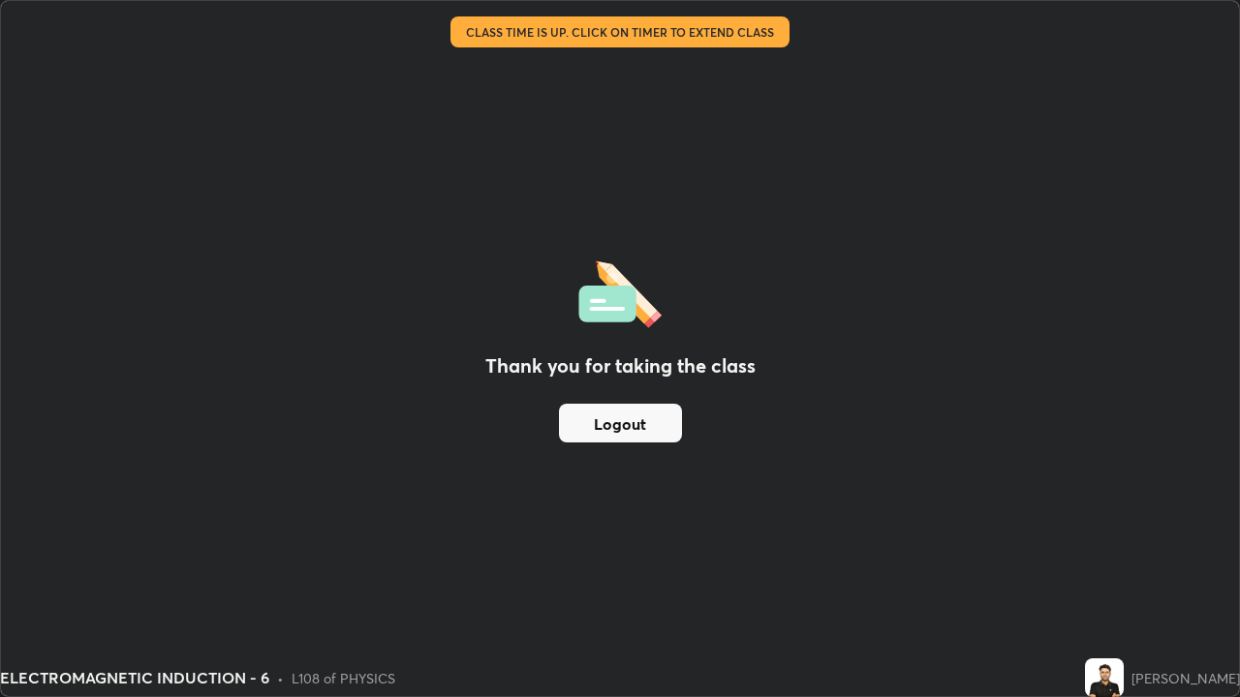
click at [654, 423] on button "Logout" at bounding box center [620, 423] width 123 height 39
